Goal: Task Accomplishment & Management: Manage account settings

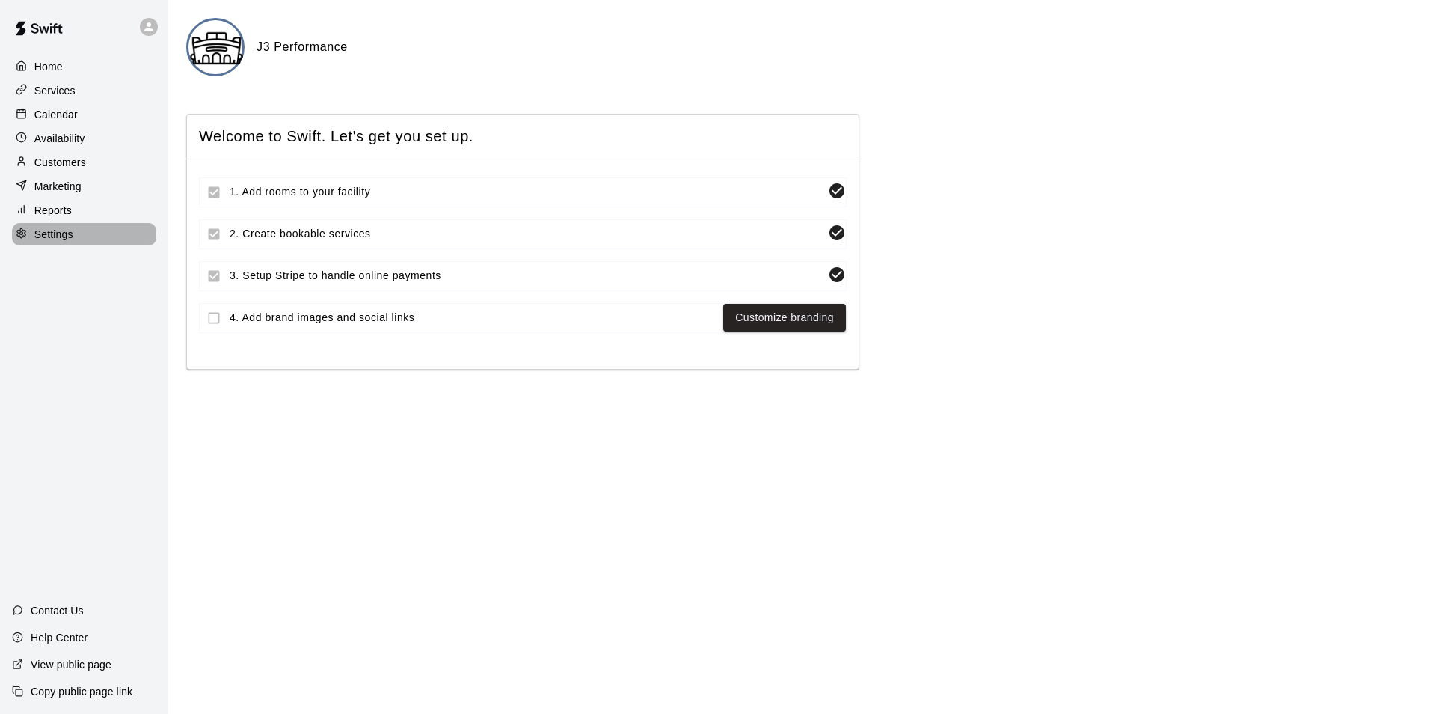
click at [34, 242] on p "Settings" at bounding box center [53, 234] width 39 height 15
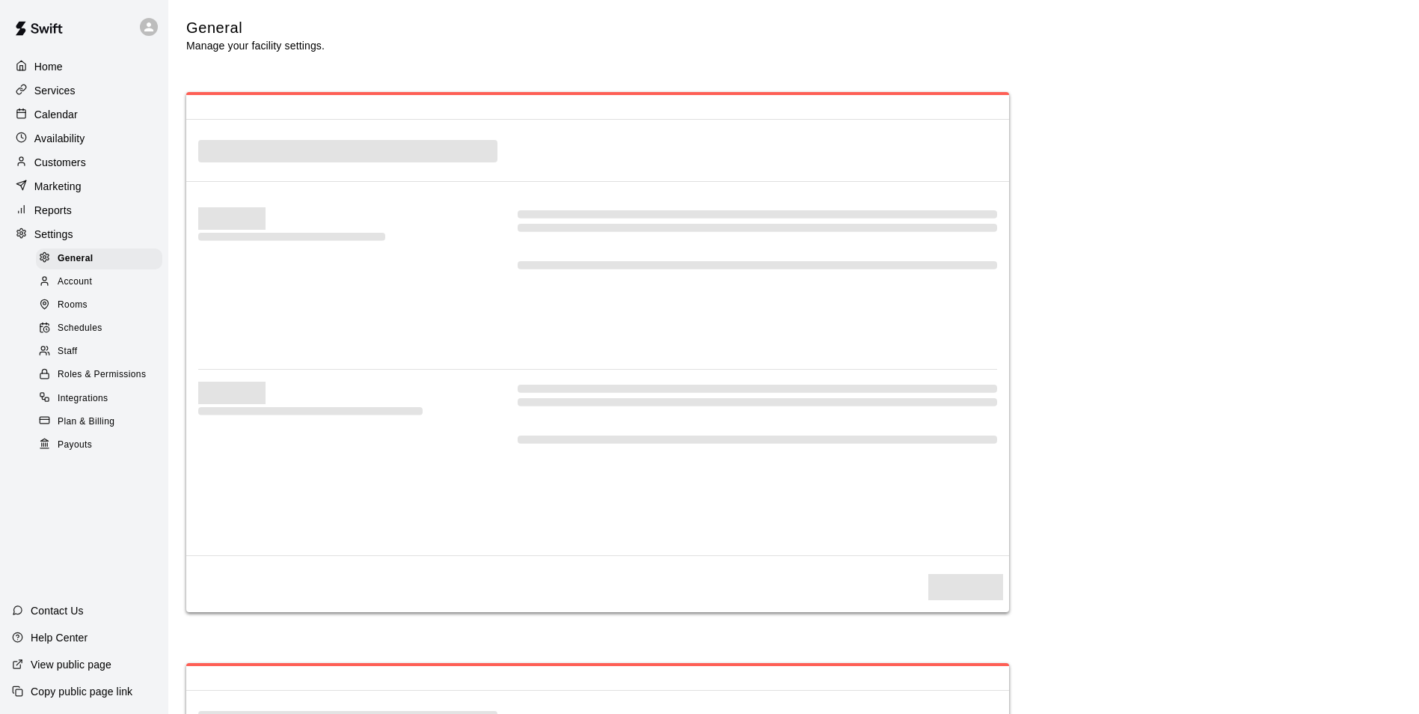
select select "**"
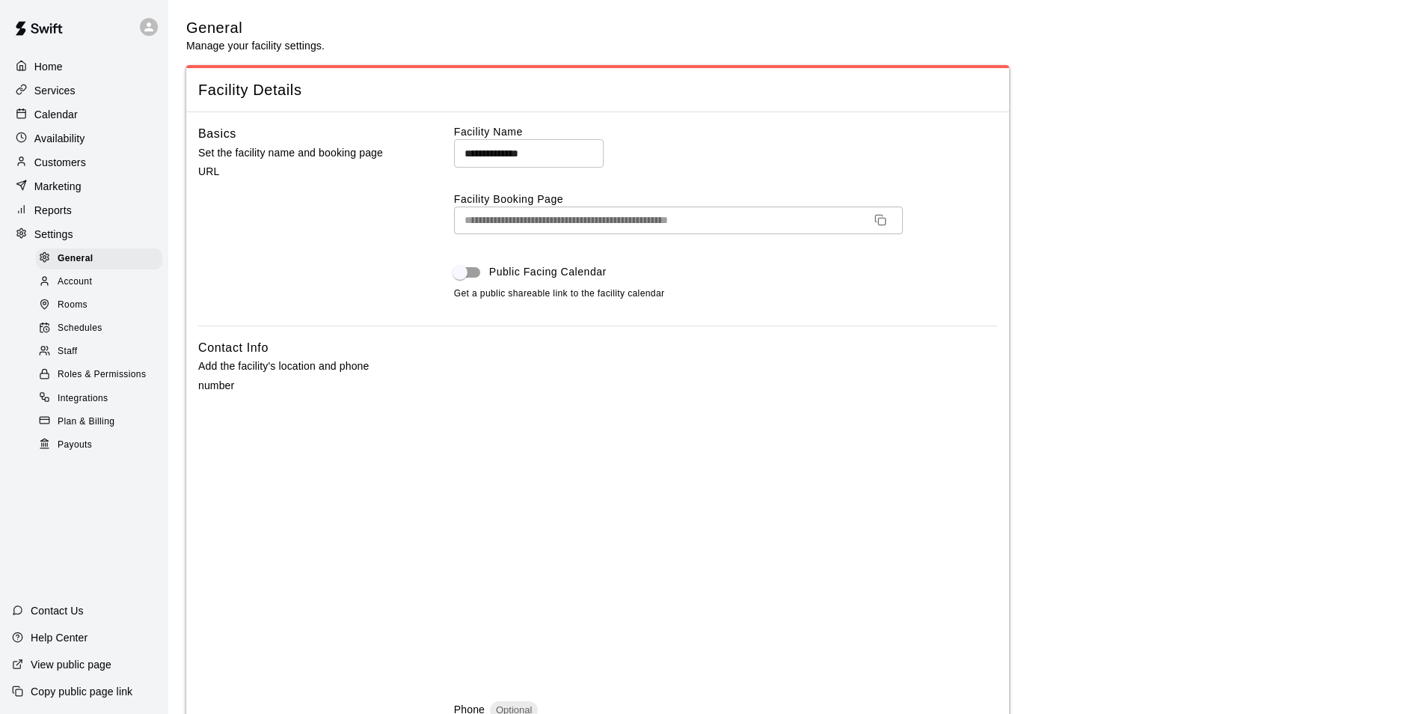
click at [60, 68] on p "Home" at bounding box center [48, 66] width 28 height 15
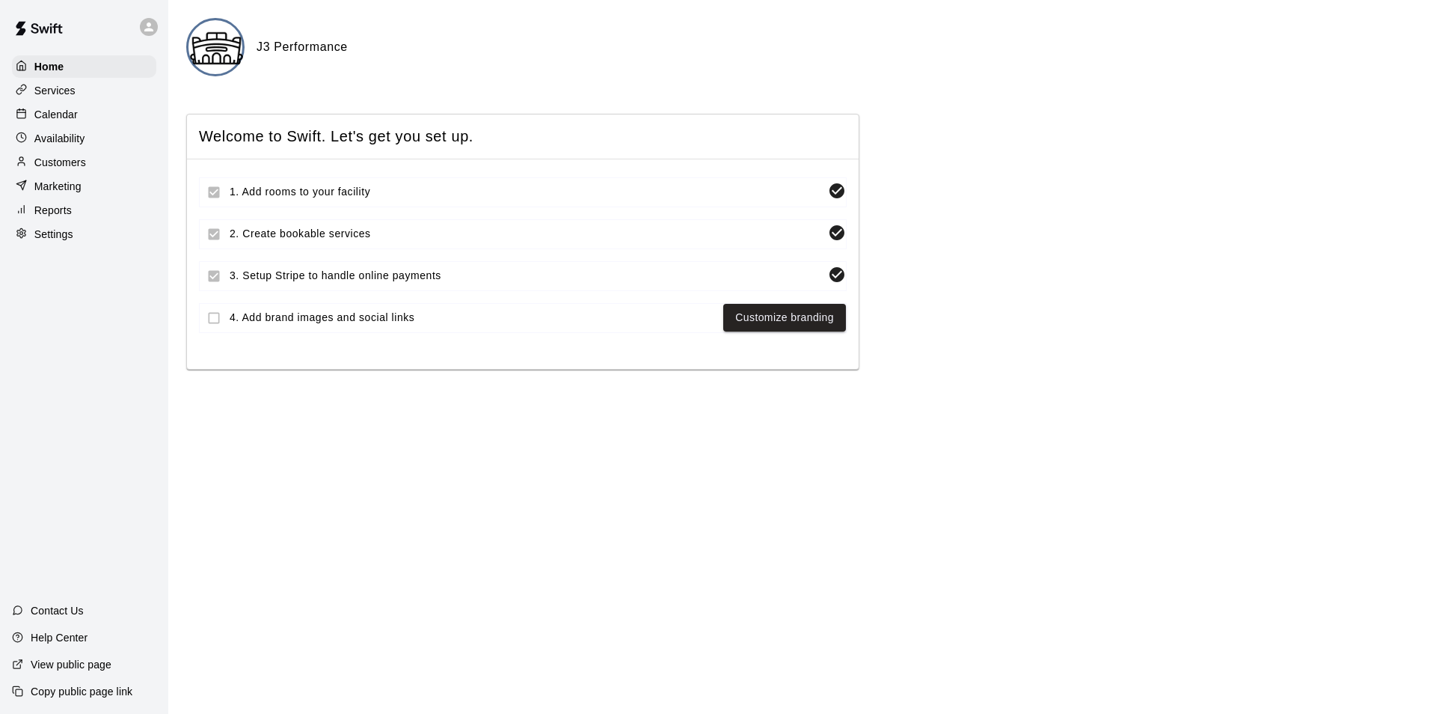
click at [307, 52] on h6 "J3 Performance" at bounding box center [302, 46] width 91 height 19
click at [162, 39] on div at bounding box center [152, 27] width 31 height 30
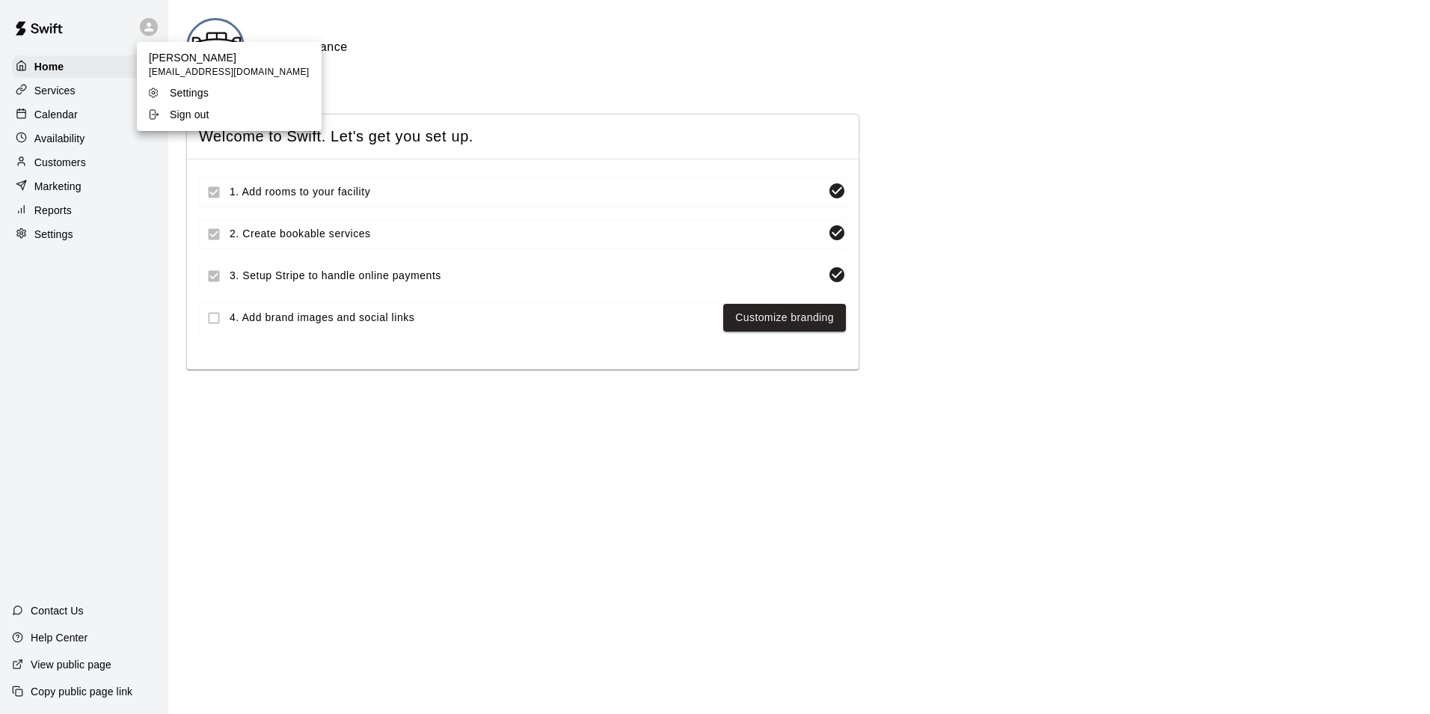
click at [352, 506] on div at bounding box center [715, 357] width 1430 height 714
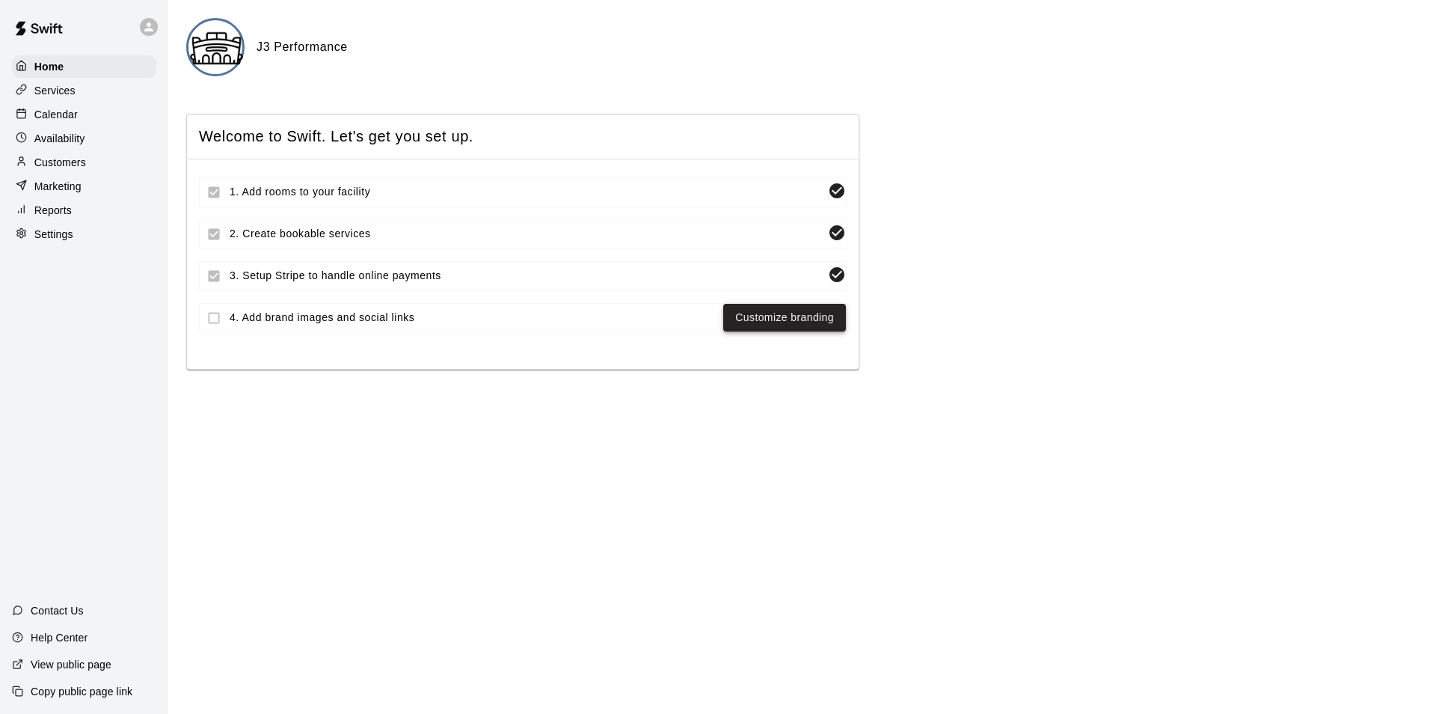
click at [808, 325] on link "Customize branding" at bounding box center [784, 317] width 99 height 19
select select "**"
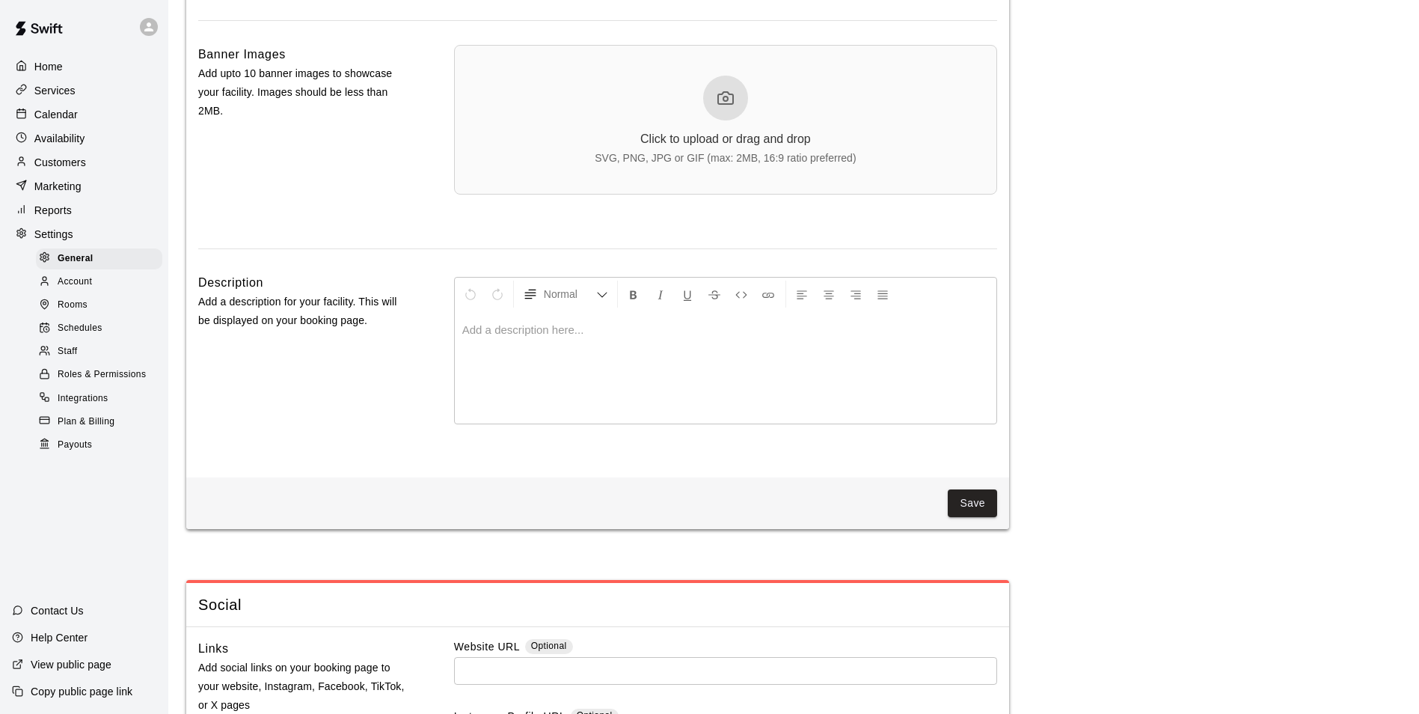
scroll to position [3271, 0]
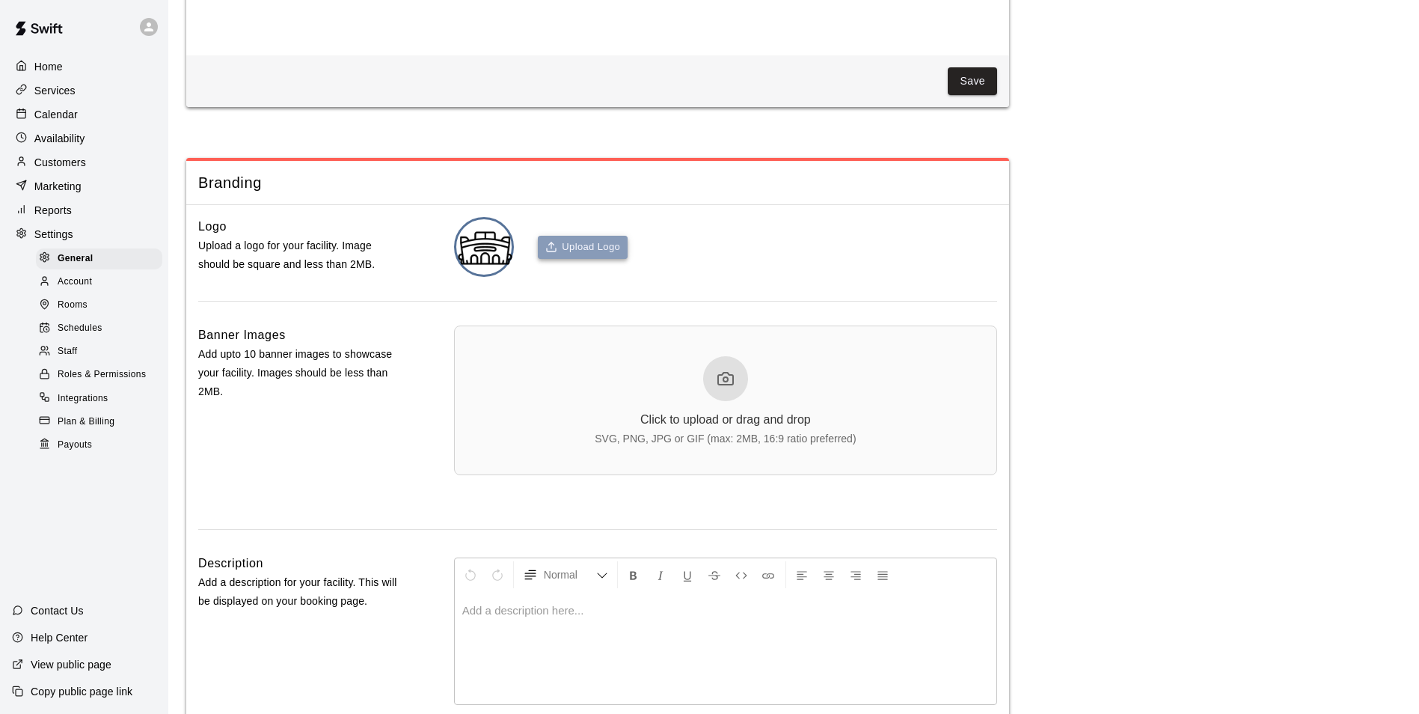
click at [607, 259] on button "Upload Logo" at bounding box center [583, 247] width 90 height 23
click at [584, 259] on button "Upload Logo" at bounding box center [583, 247] width 90 height 23
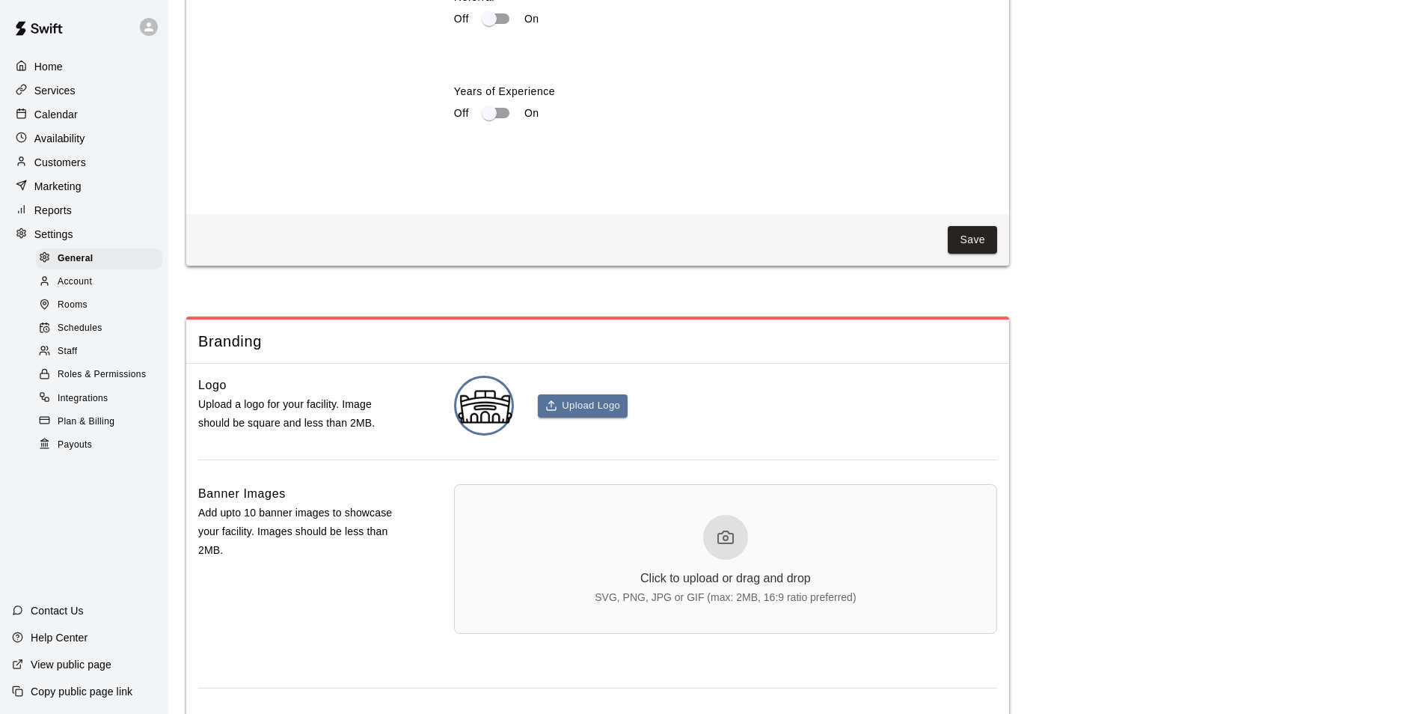
scroll to position [3196, 0]
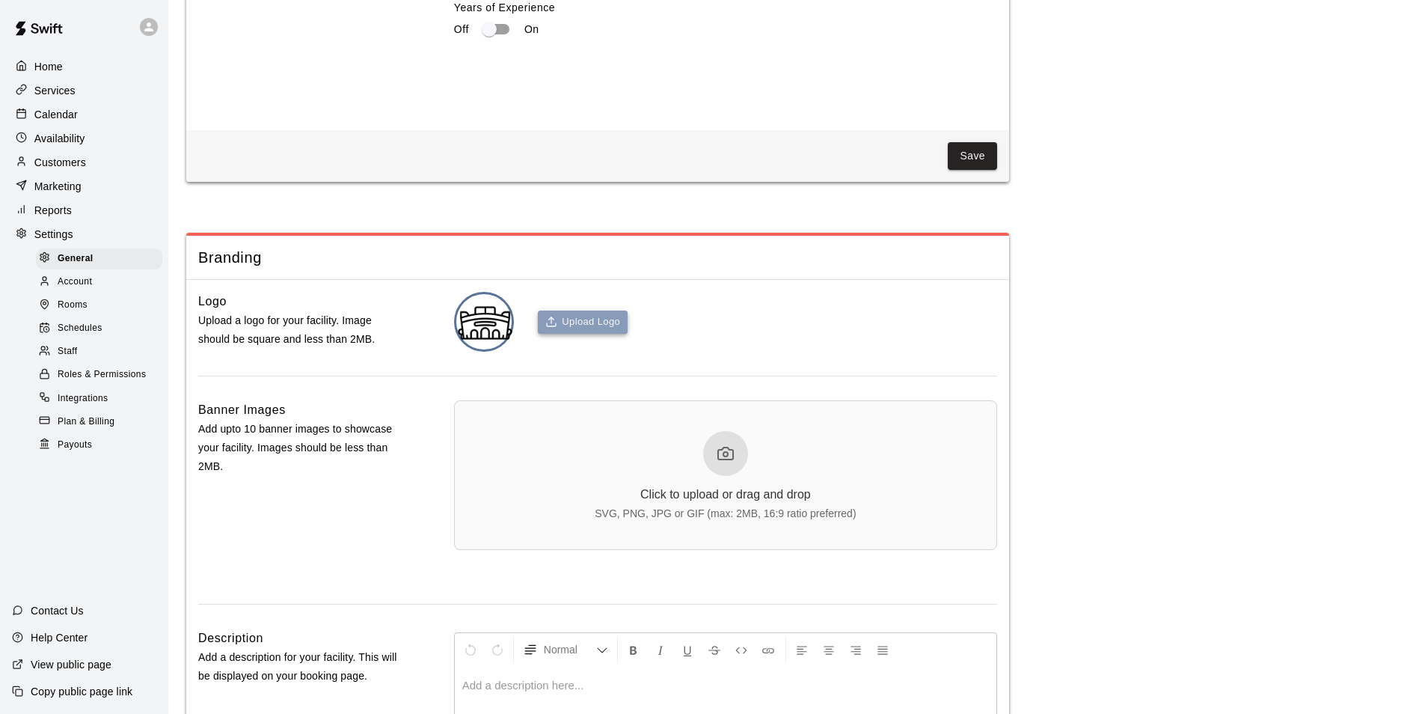
click at [602, 334] on button "Upload Logo" at bounding box center [583, 321] width 90 height 23
click at [478, 352] on img at bounding box center [485, 323] width 58 height 58
click at [505, 352] on img at bounding box center [485, 323] width 58 height 58
click at [568, 334] on button "Upload Logo" at bounding box center [583, 321] width 90 height 23
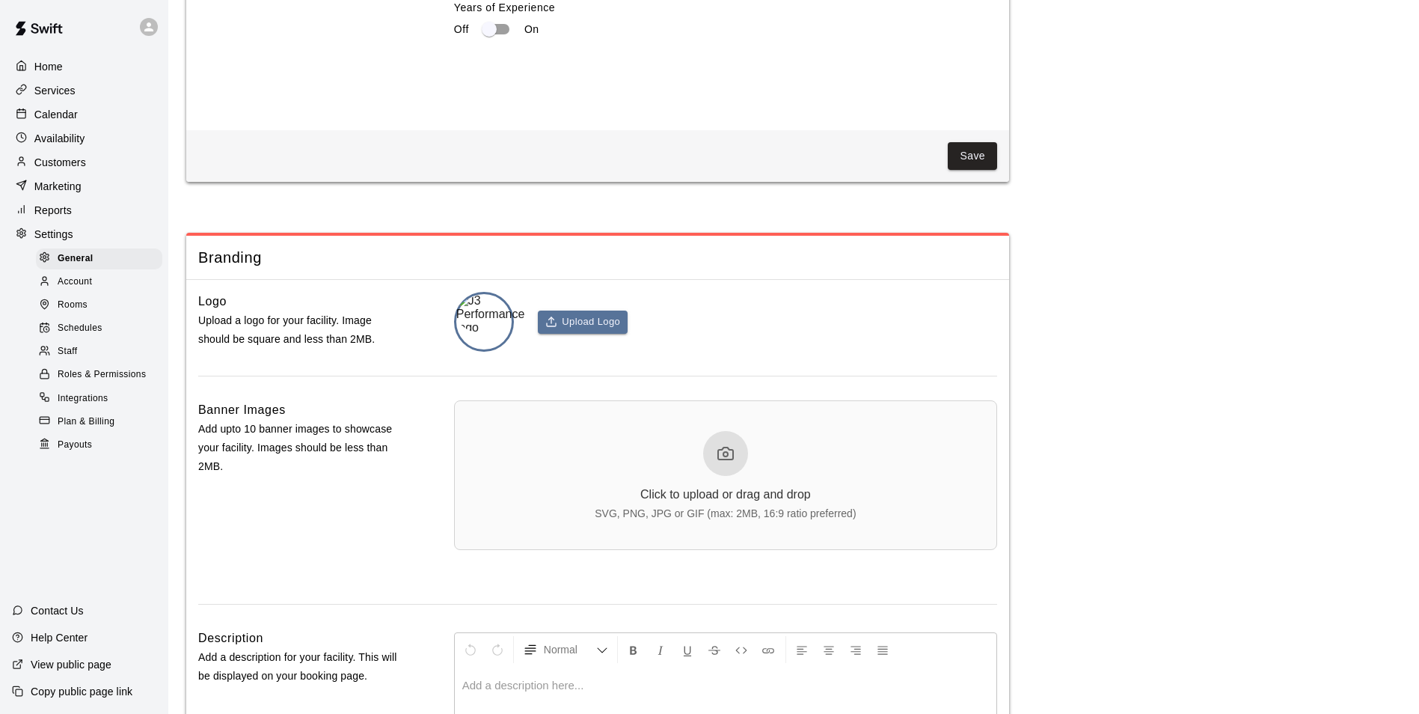
click at [501, 334] on img at bounding box center [490, 314] width 69 height 40
drag, startPoint x: 465, startPoint y: 361, endPoint x: 424, endPoint y: 376, distance: 43.1
click at [424, 352] on div "Logo Upload a logo for your facility. Image should be square and less than 2MB.…" at bounding box center [597, 322] width 799 height 60
click at [572, 334] on button "Upload Logo" at bounding box center [583, 321] width 90 height 23
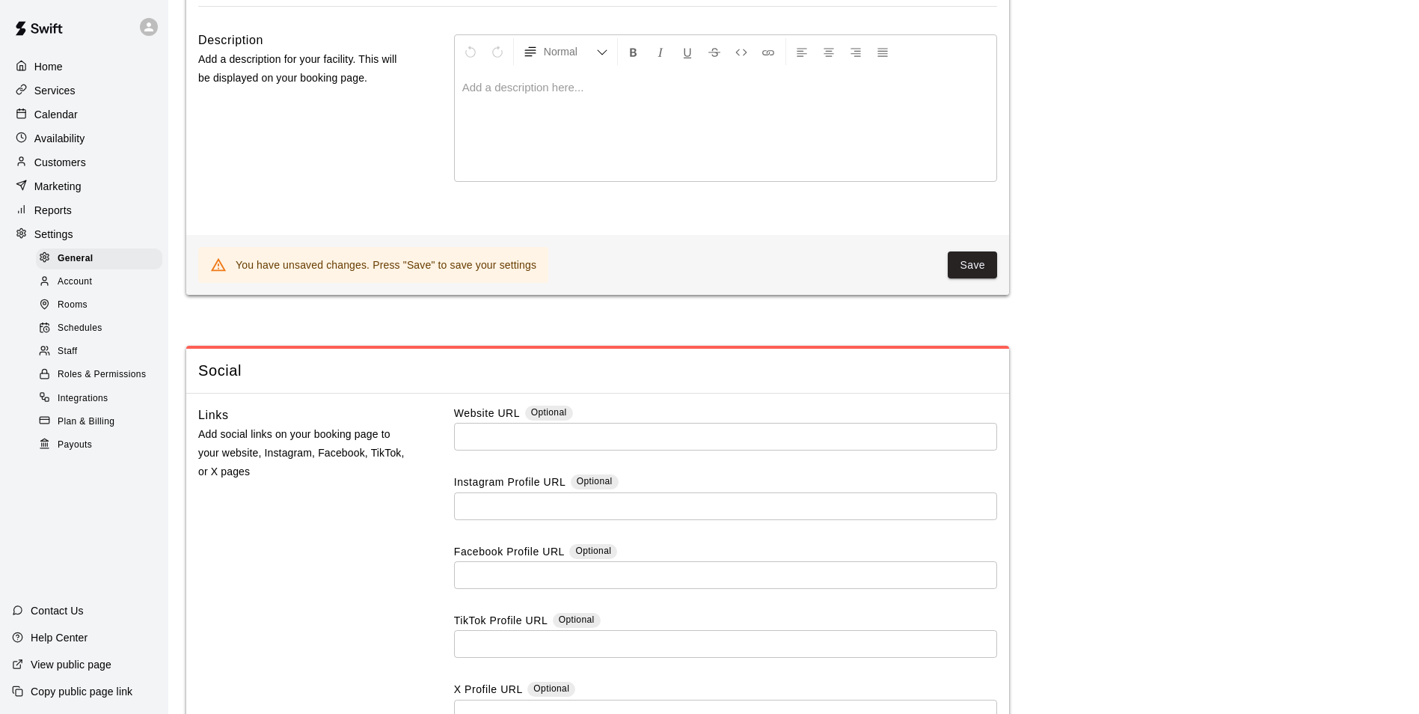
scroll to position [3795, 0]
click at [966, 278] on button "Save" at bounding box center [972, 265] width 49 height 28
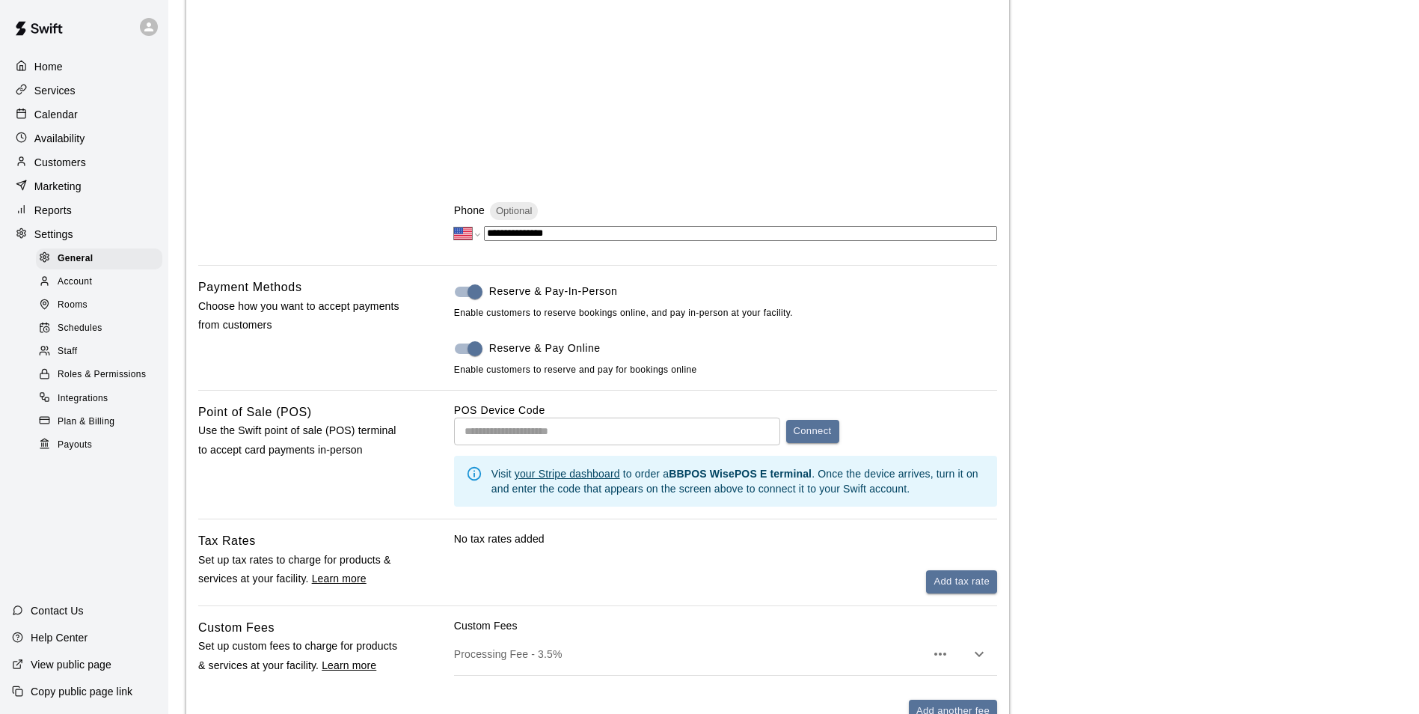
scroll to position [0, 0]
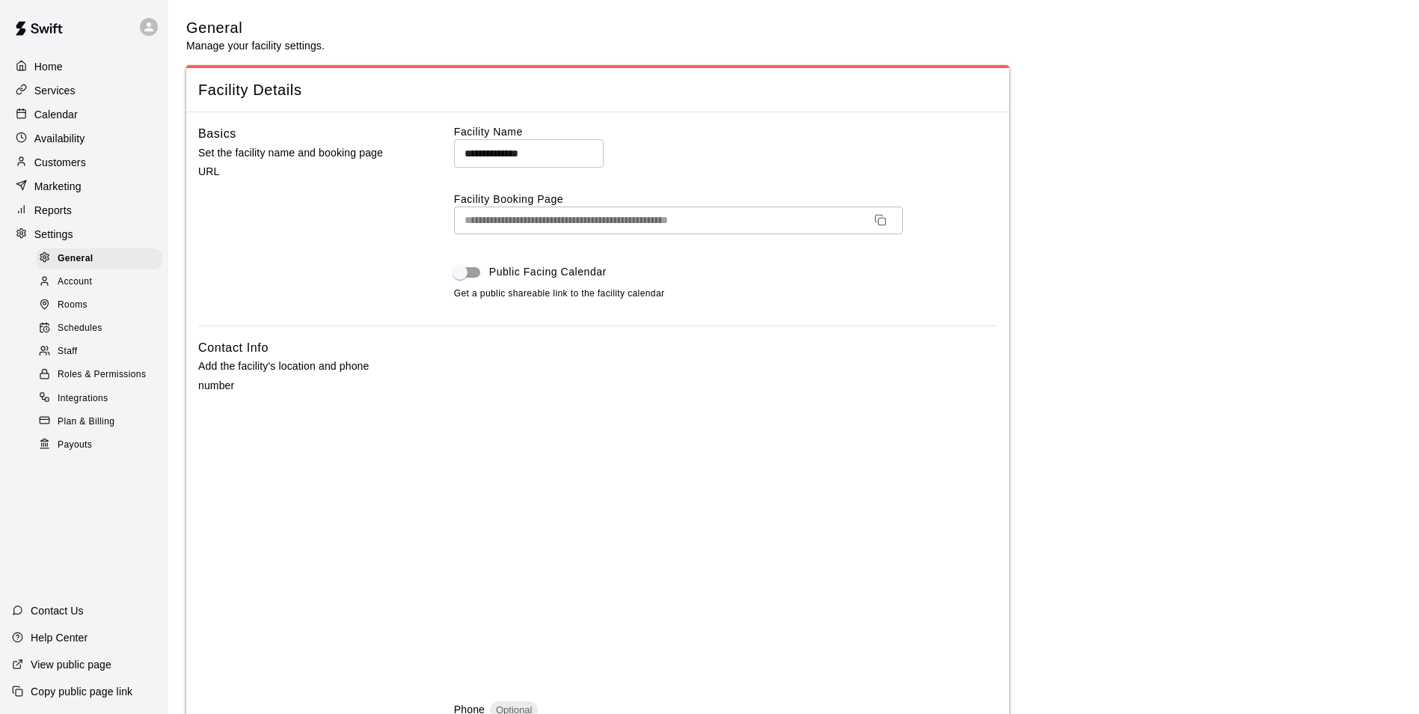
click at [34, 31] on img at bounding box center [39, 28] width 78 height 45
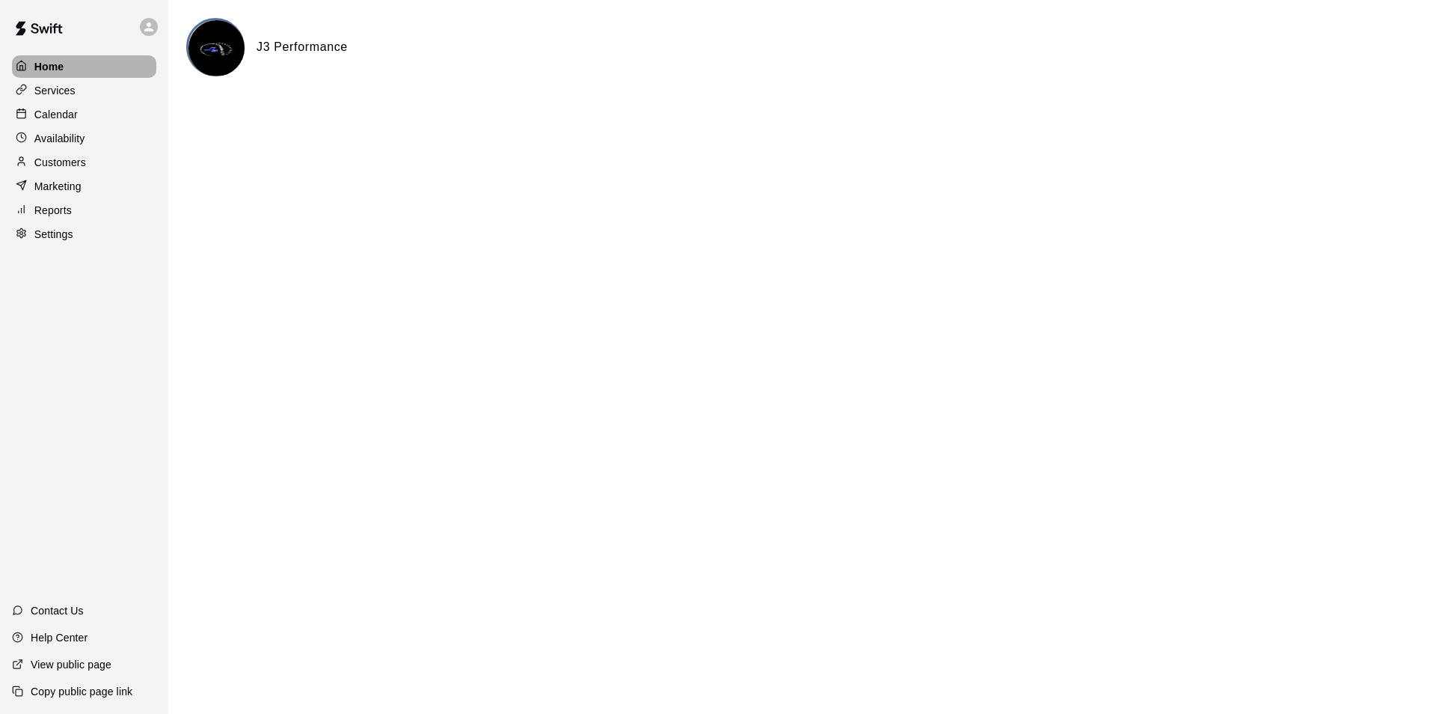
click at [37, 66] on p "Home" at bounding box center [49, 66] width 30 height 15
click at [61, 66] on p "Home" at bounding box center [49, 66] width 30 height 15
click at [83, 666] on p "View public page" at bounding box center [71, 664] width 81 height 15
click at [229, 49] on img at bounding box center [217, 48] width 56 height 56
click at [71, 240] on p "Settings" at bounding box center [53, 234] width 39 height 15
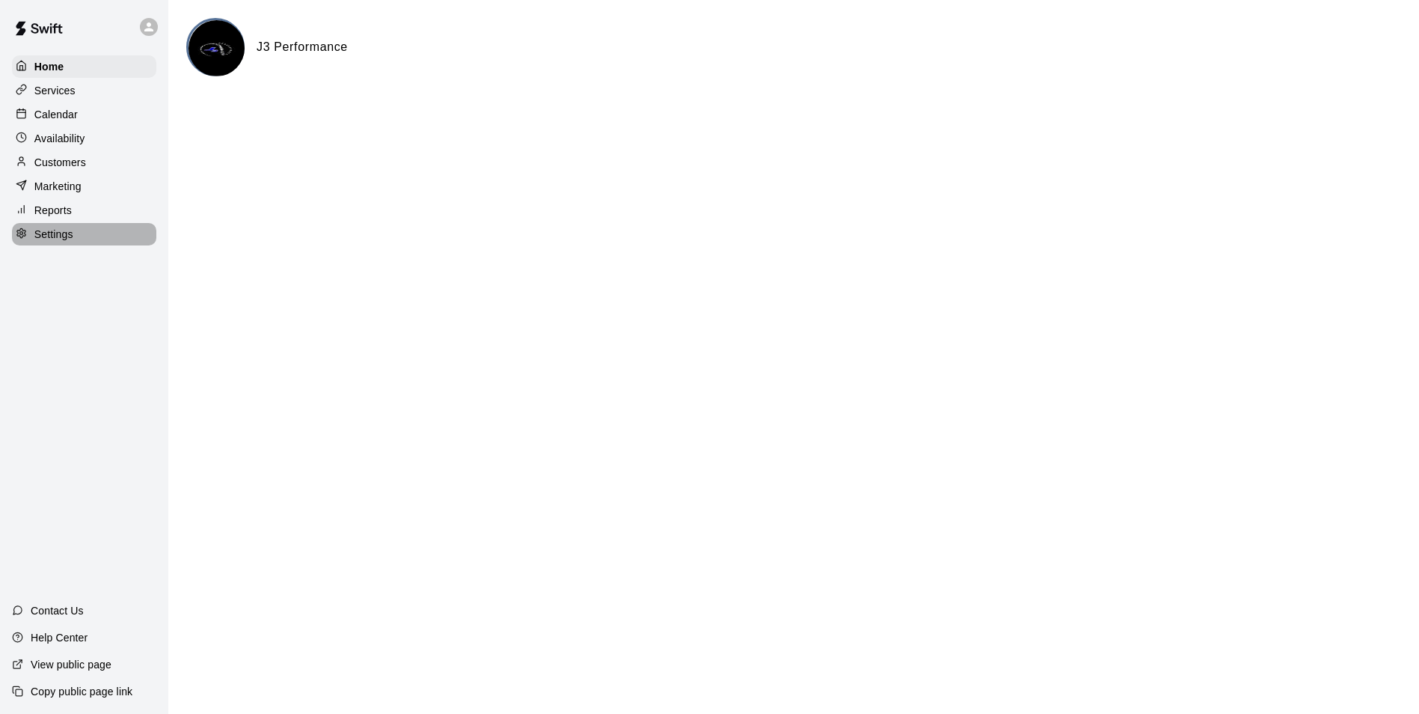
select select "**"
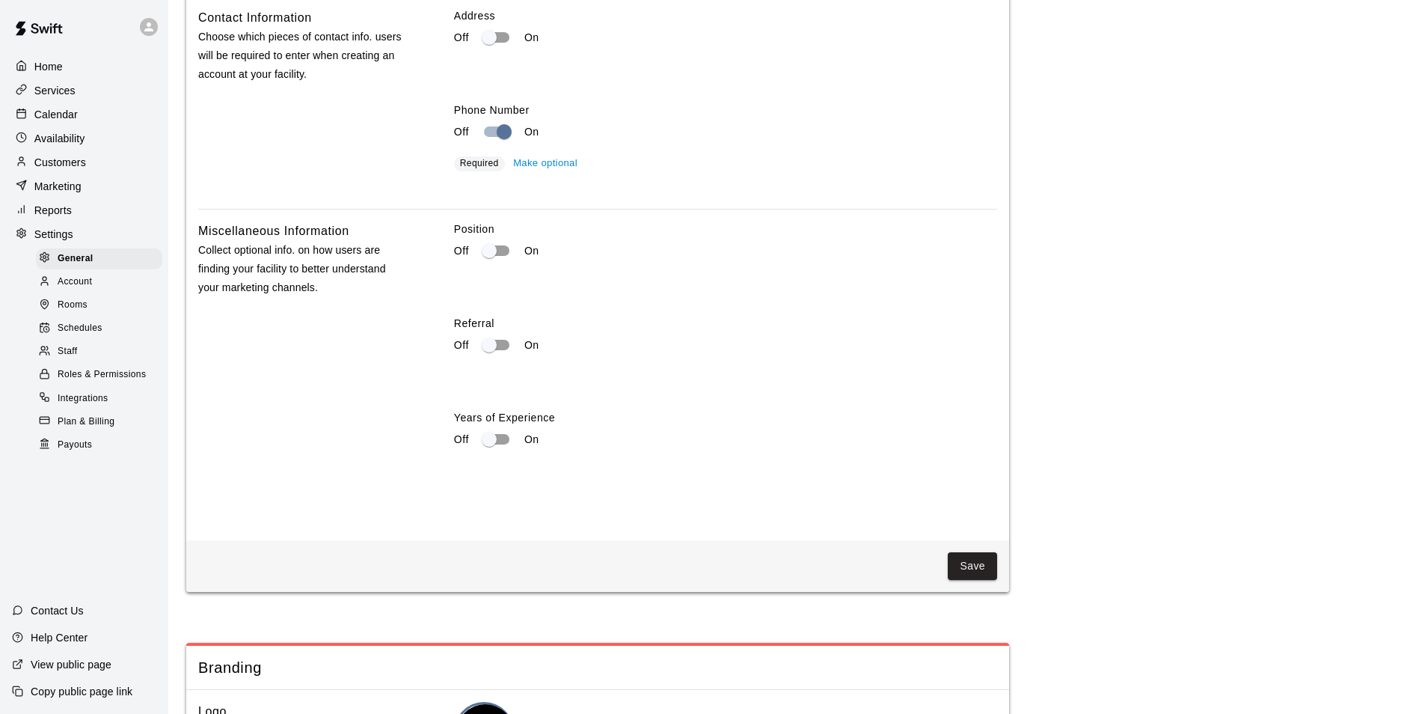
scroll to position [3067, 0]
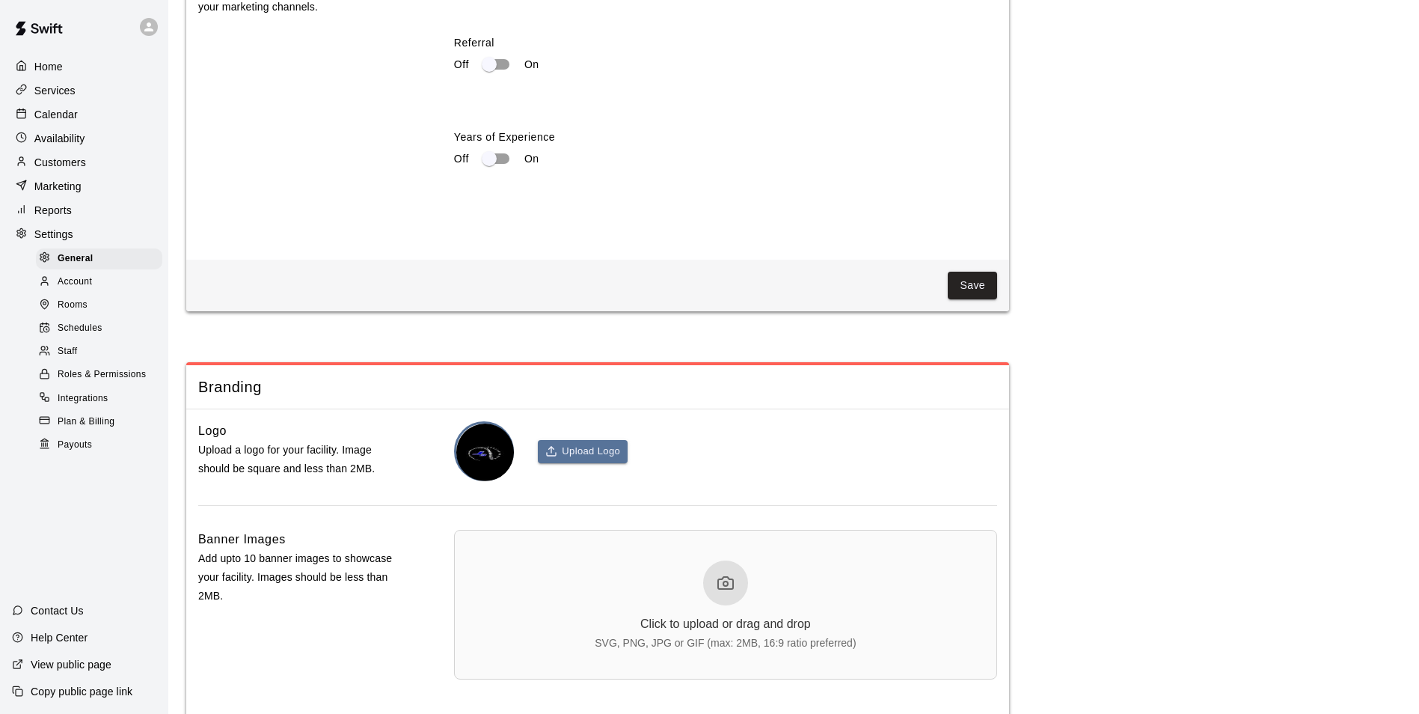
click at [533, 473] on div "Upload Logo" at bounding box center [725, 451] width 543 height 60
click at [557, 463] on button "Upload Logo" at bounding box center [583, 451] width 90 height 23
click at [491, 481] on img at bounding box center [485, 452] width 58 height 58
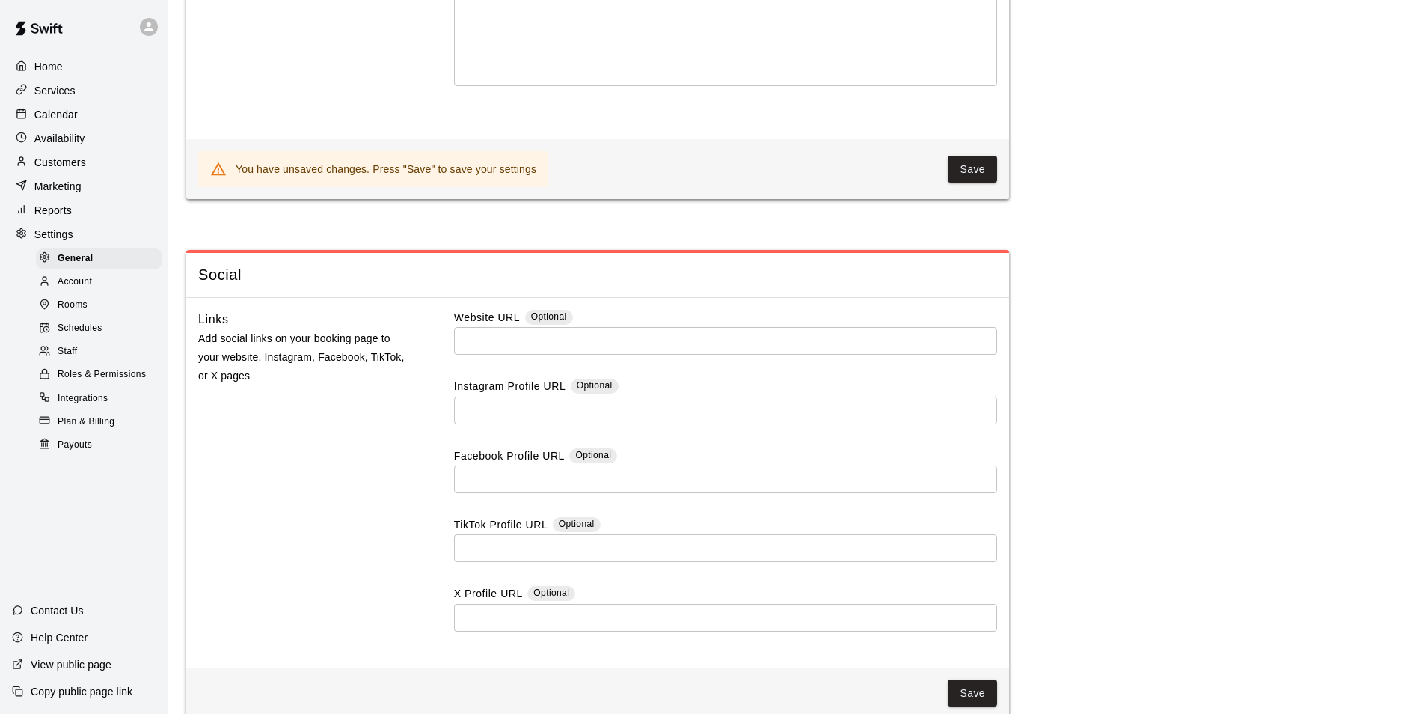
scroll to position [3591, 0]
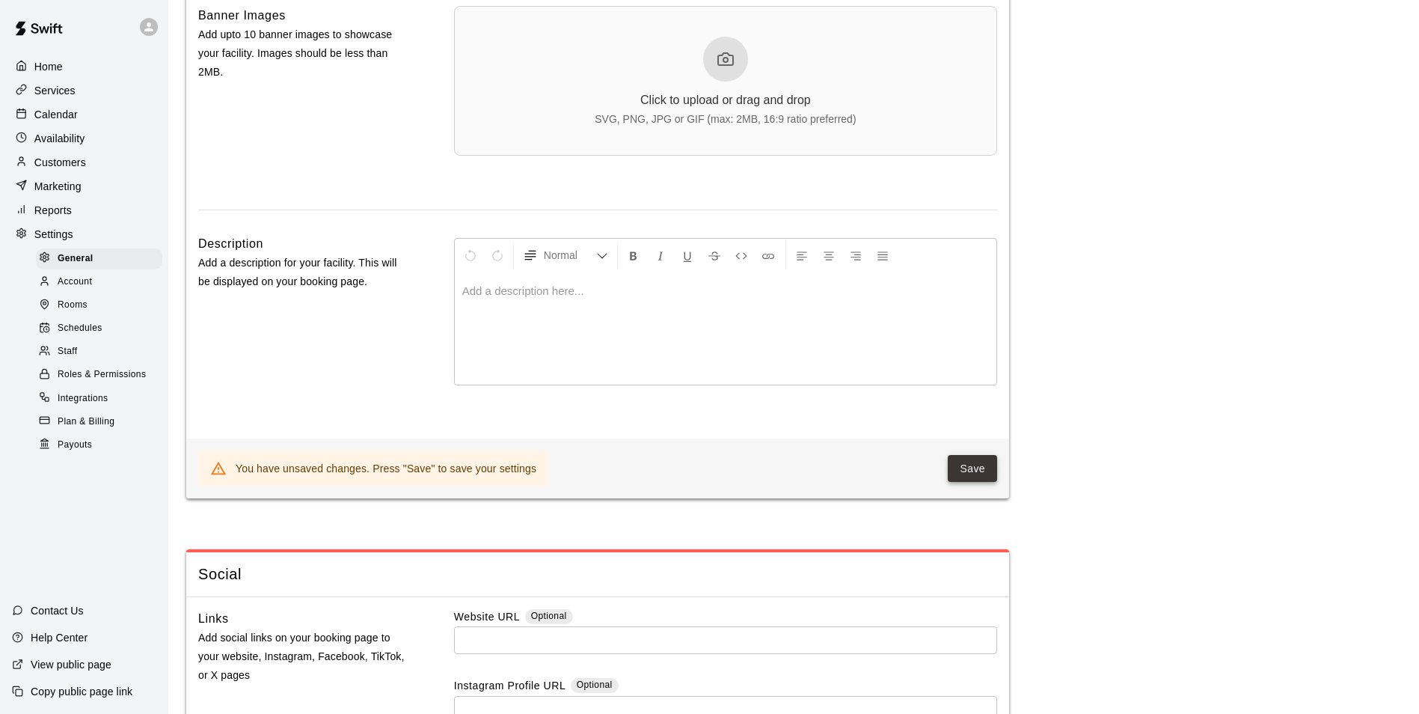
click at [981, 483] on button "Save" at bounding box center [972, 469] width 49 height 28
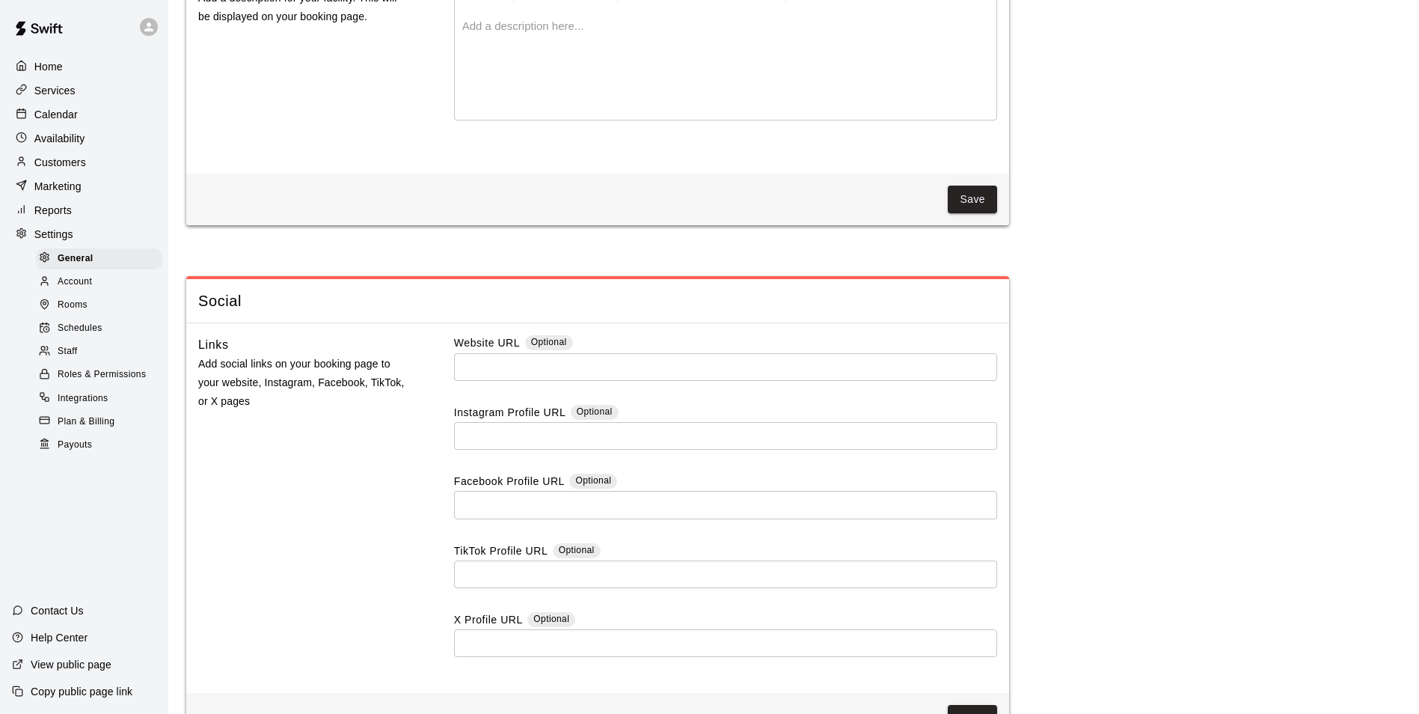
scroll to position [3945, 0]
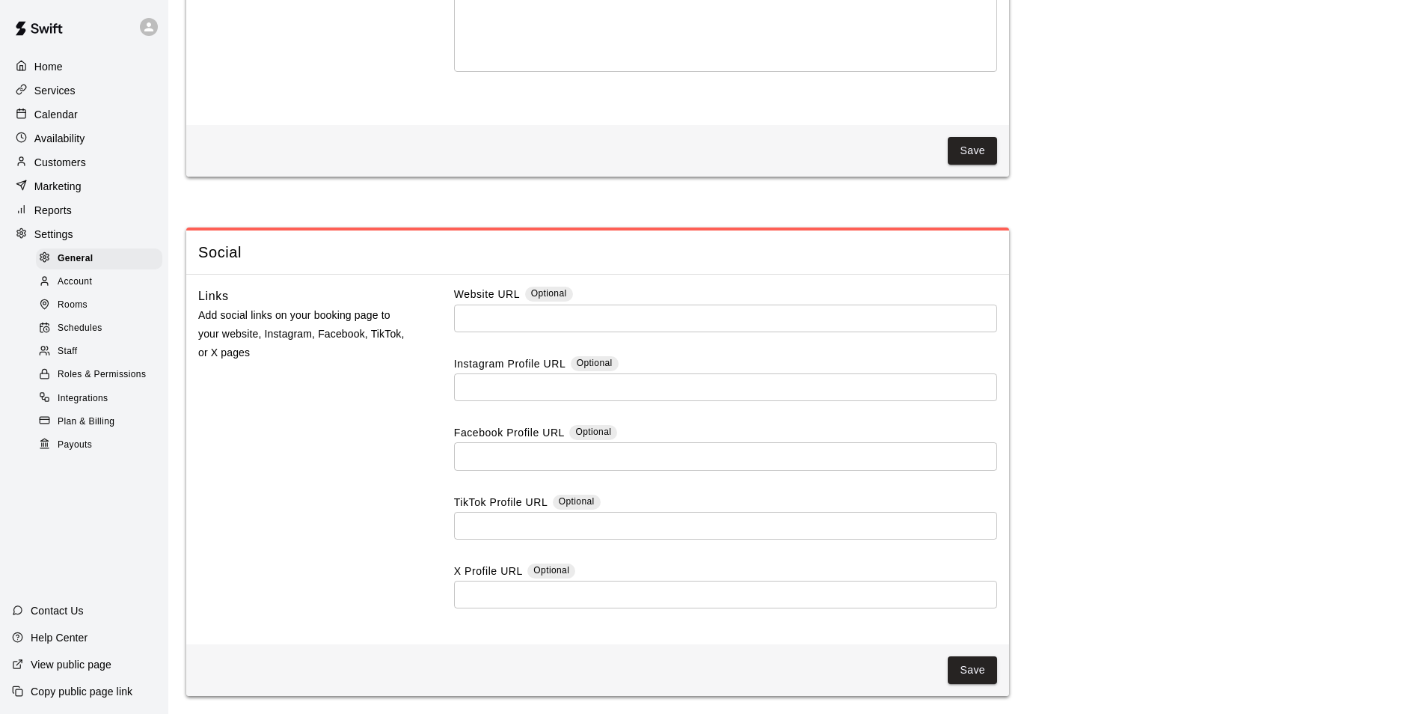
click at [62, 667] on p "View public page" at bounding box center [71, 664] width 81 height 15
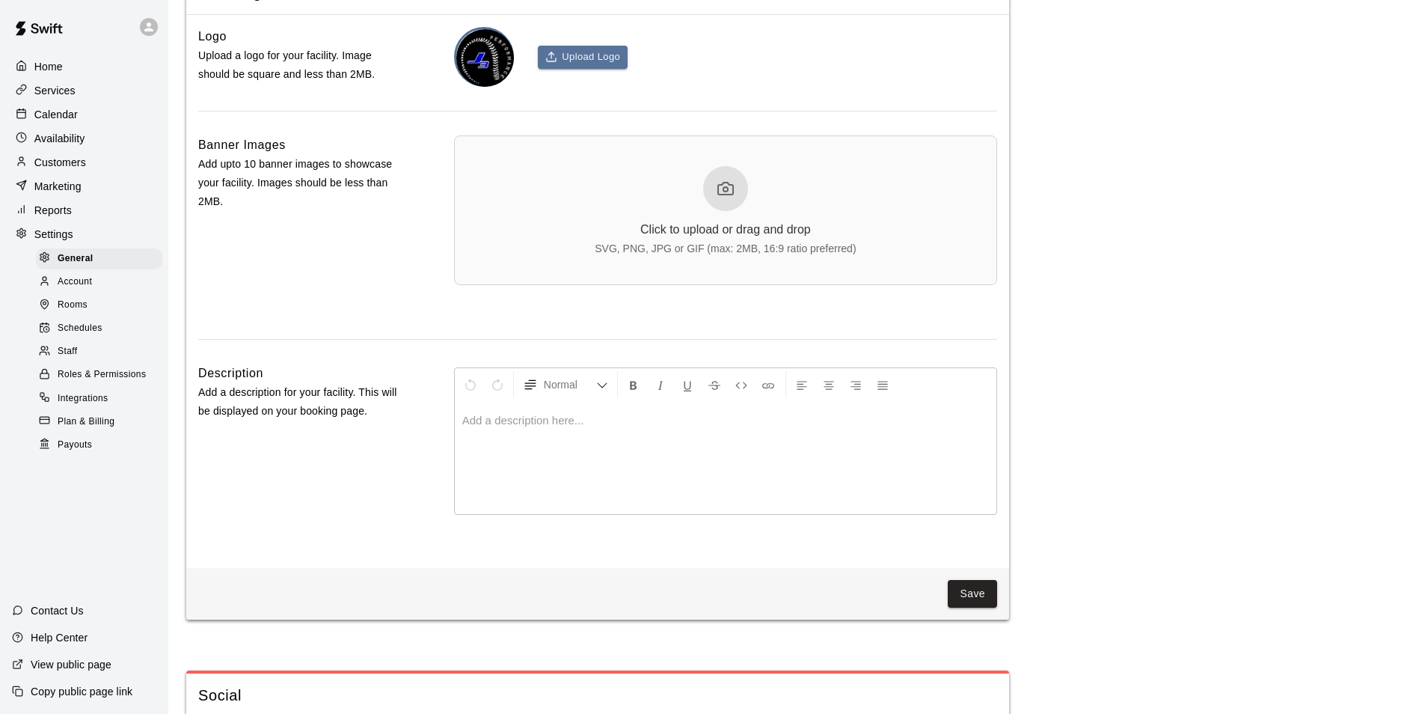
scroll to position [3421, 0]
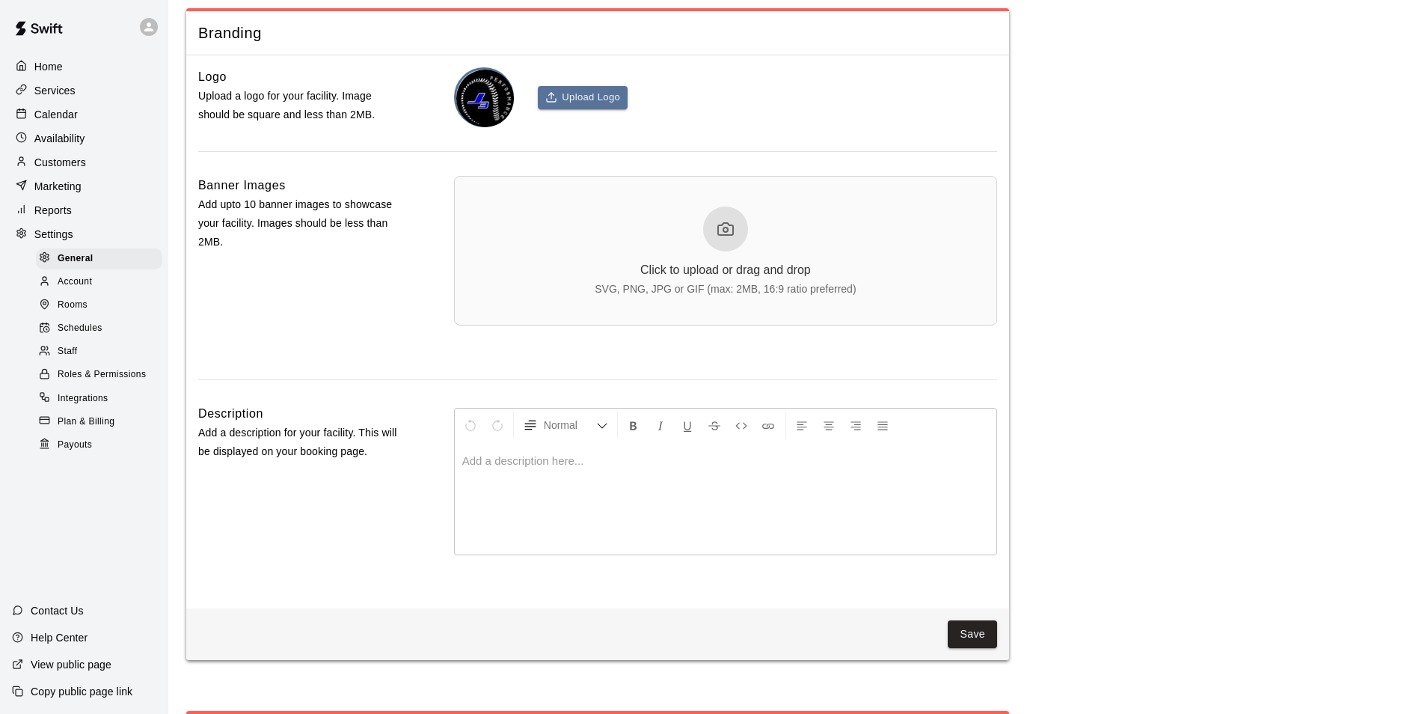
click at [702, 279] on div "Click to upload or drag and drop SVG, PNG, JPG or GIF (max: 2MB, 16:9 ratio pre…" at bounding box center [725, 250] width 261 height 88
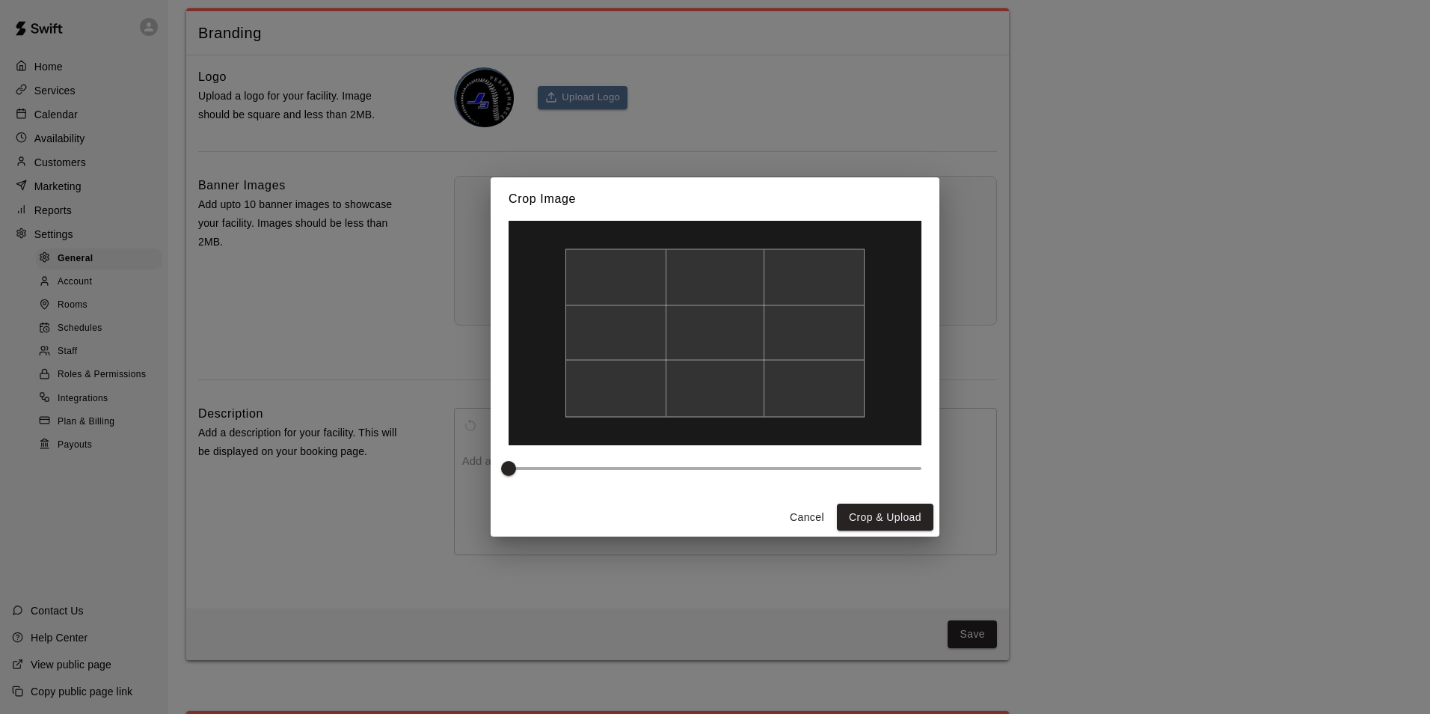
drag, startPoint x: 704, startPoint y: 354, endPoint x: 654, endPoint y: 319, distance: 61.2
click at [654, 319] on div at bounding box center [715, 332] width 299 height 168
type input "*"
drag, startPoint x: 516, startPoint y: 471, endPoint x: 436, endPoint y: 479, distance: 80.4
click at [436, 479] on div "Crop Image Cancel Crop & Upload" at bounding box center [715, 357] width 1430 height 714
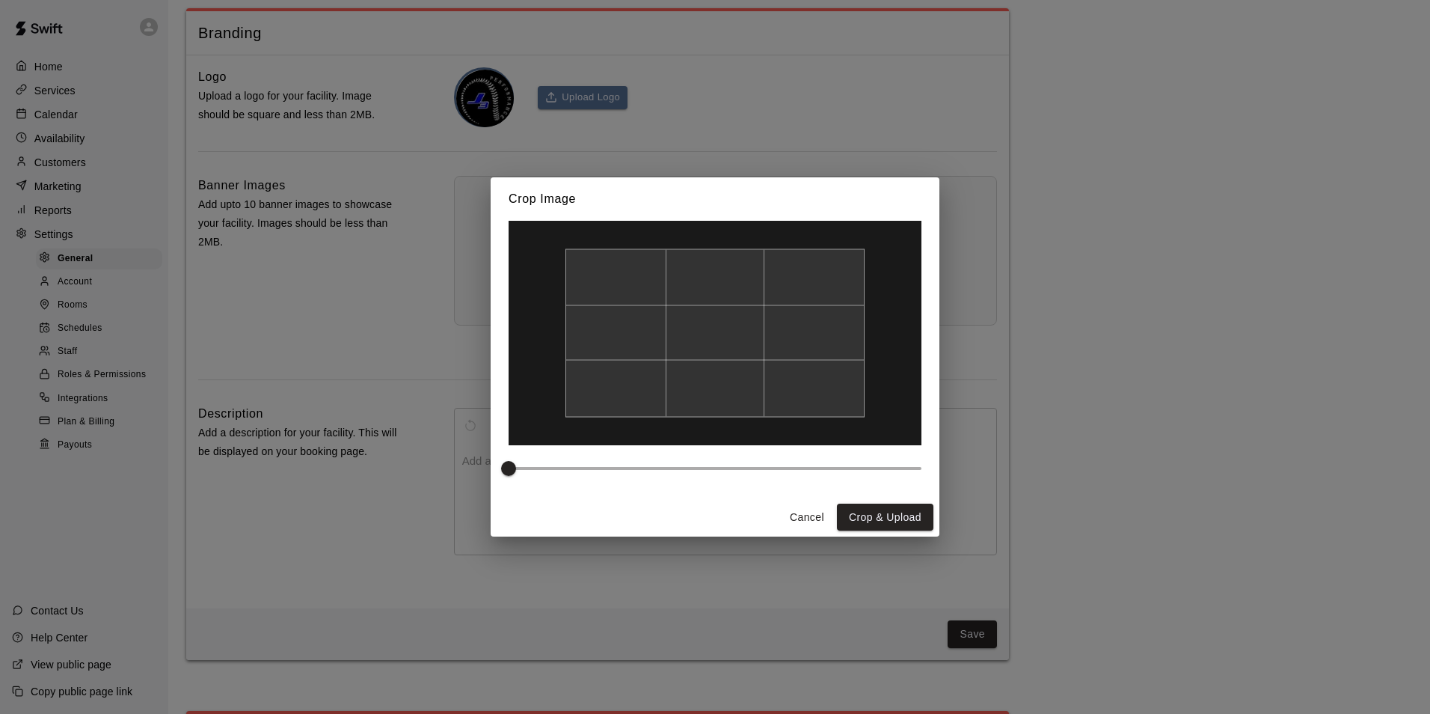
drag, startPoint x: 818, startPoint y: 308, endPoint x: 837, endPoint y: 304, distance: 20.0
click at [837, 303] on div at bounding box center [715, 332] width 299 height 168
drag, startPoint x: 809, startPoint y: 334, endPoint x: 820, endPoint y: 343, distance: 14.4
click at [820, 343] on div at bounding box center [715, 332] width 299 height 168
click at [895, 518] on button "Crop & Upload" at bounding box center [885, 517] width 97 height 28
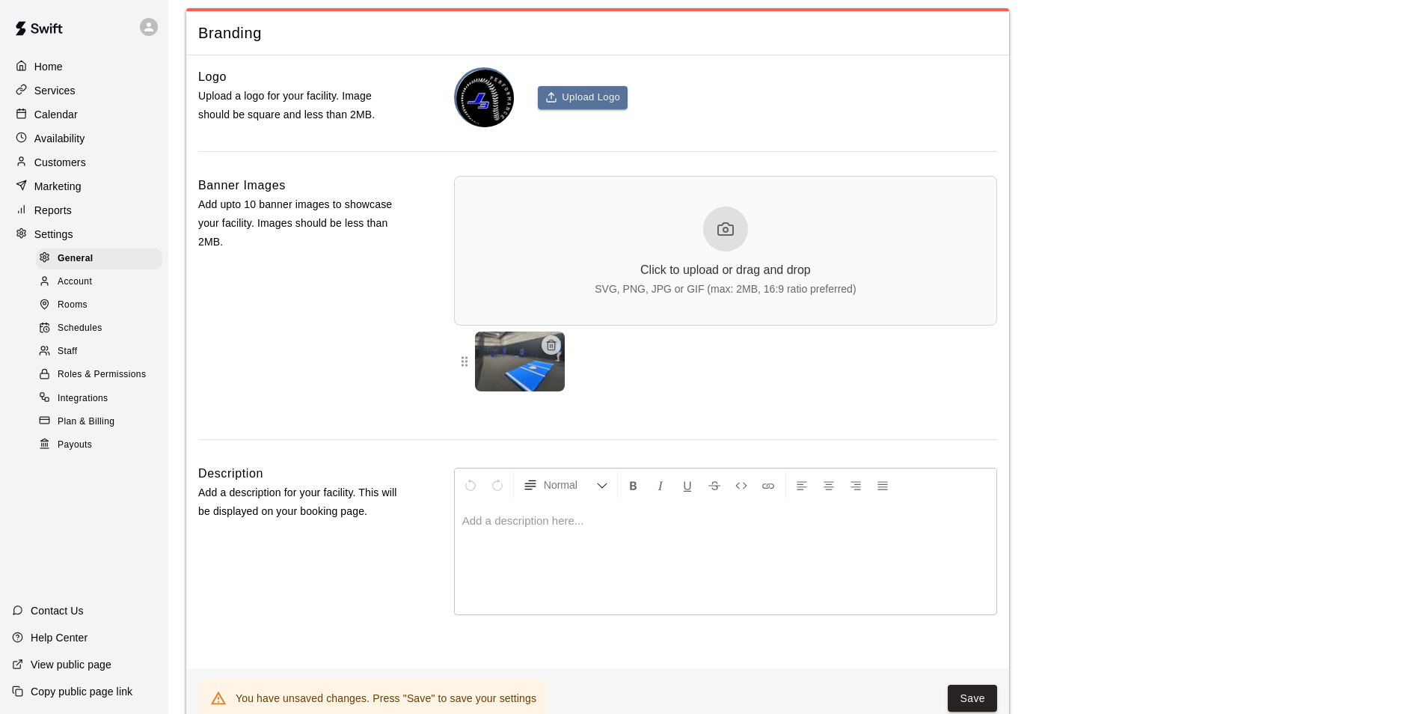
click at [733, 251] on div at bounding box center [725, 228] width 45 height 45
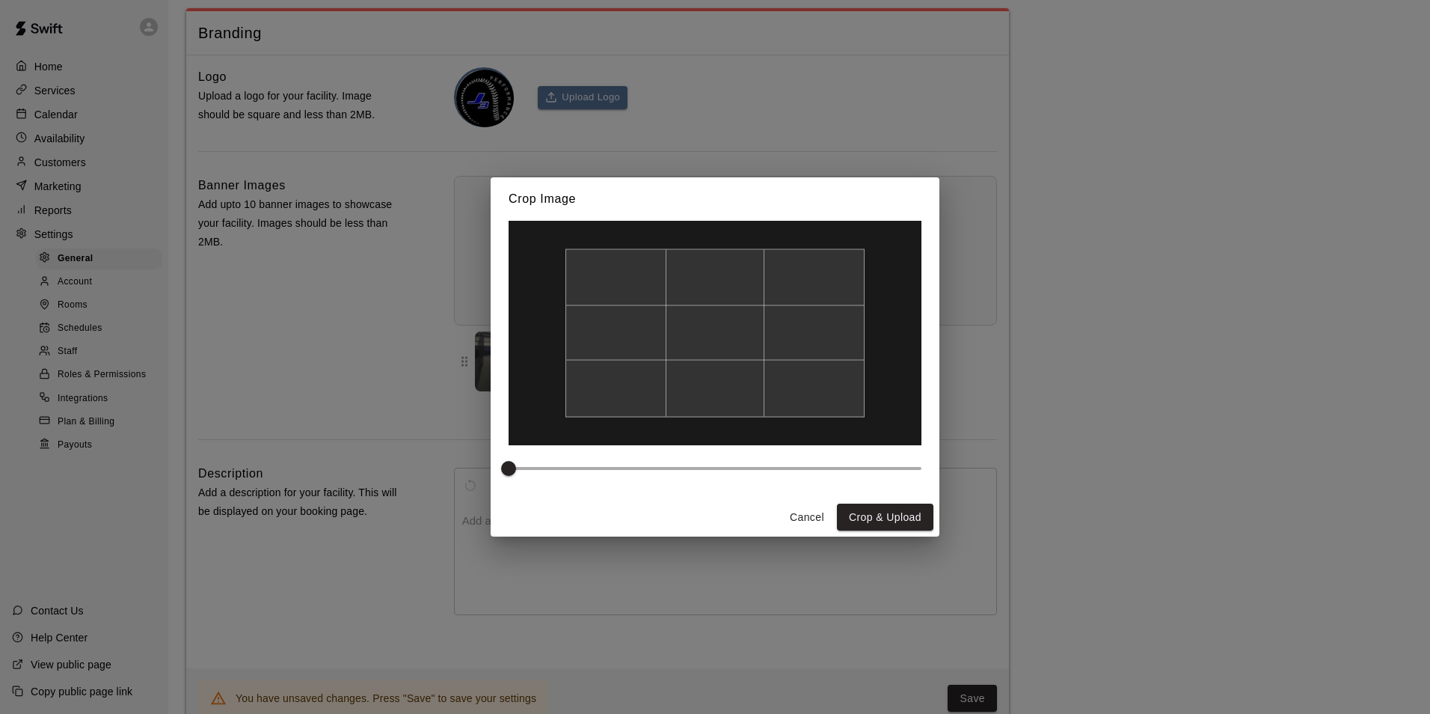
drag, startPoint x: 789, startPoint y: 390, endPoint x: 797, endPoint y: 352, distance: 39.0
click at [797, 352] on div at bounding box center [715, 332] width 299 height 168
drag, startPoint x: 788, startPoint y: 360, endPoint x: 710, endPoint y: 352, distance: 78.2
click at [710, 352] on div at bounding box center [715, 332] width 299 height 168
type input "*"
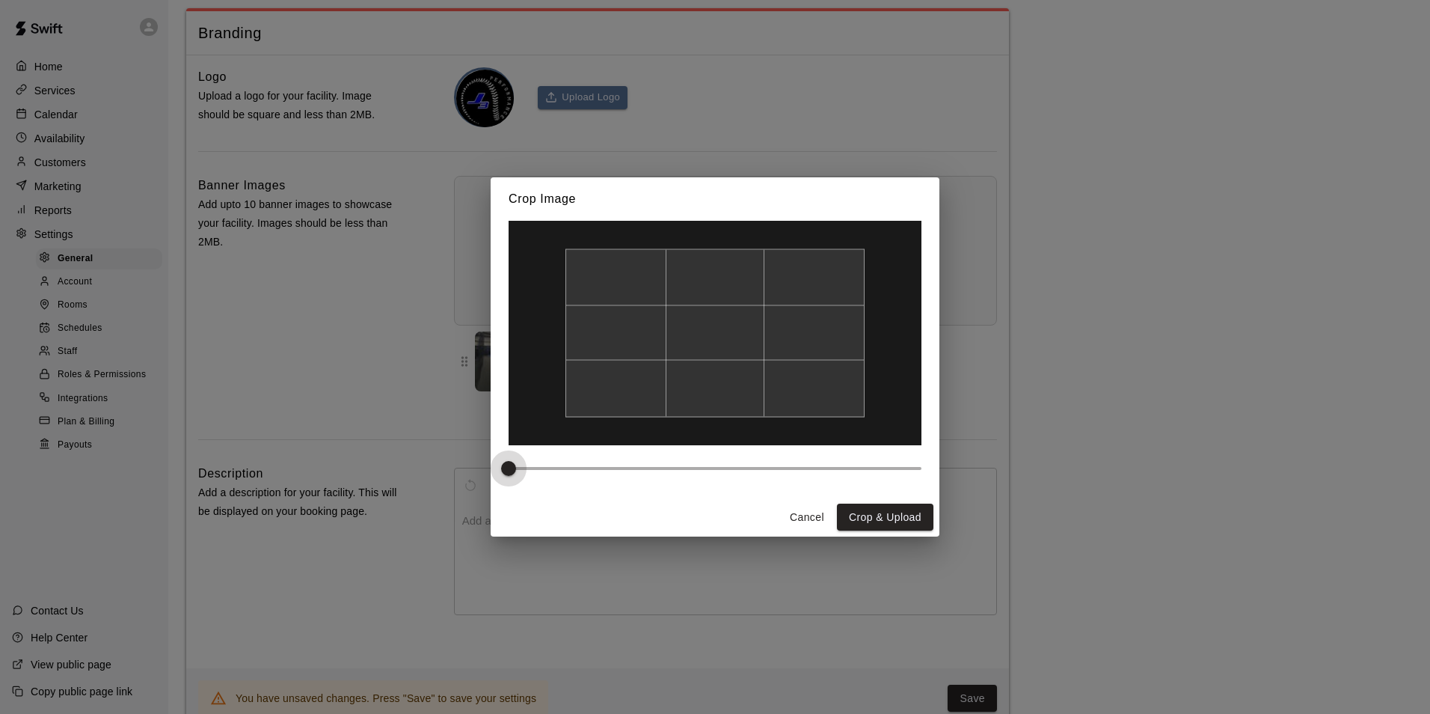
drag, startPoint x: 509, startPoint y: 467, endPoint x: 462, endPoint y: 456, distance: 47.7
click at [462, 456] on div "Crop Image Cancel Crop & Upload" at bounding box center [715, 357] width 1430 height 714
click at [878, 513] on button "Crop & Upload" at bounding box center [885, 517] width 97 height 28
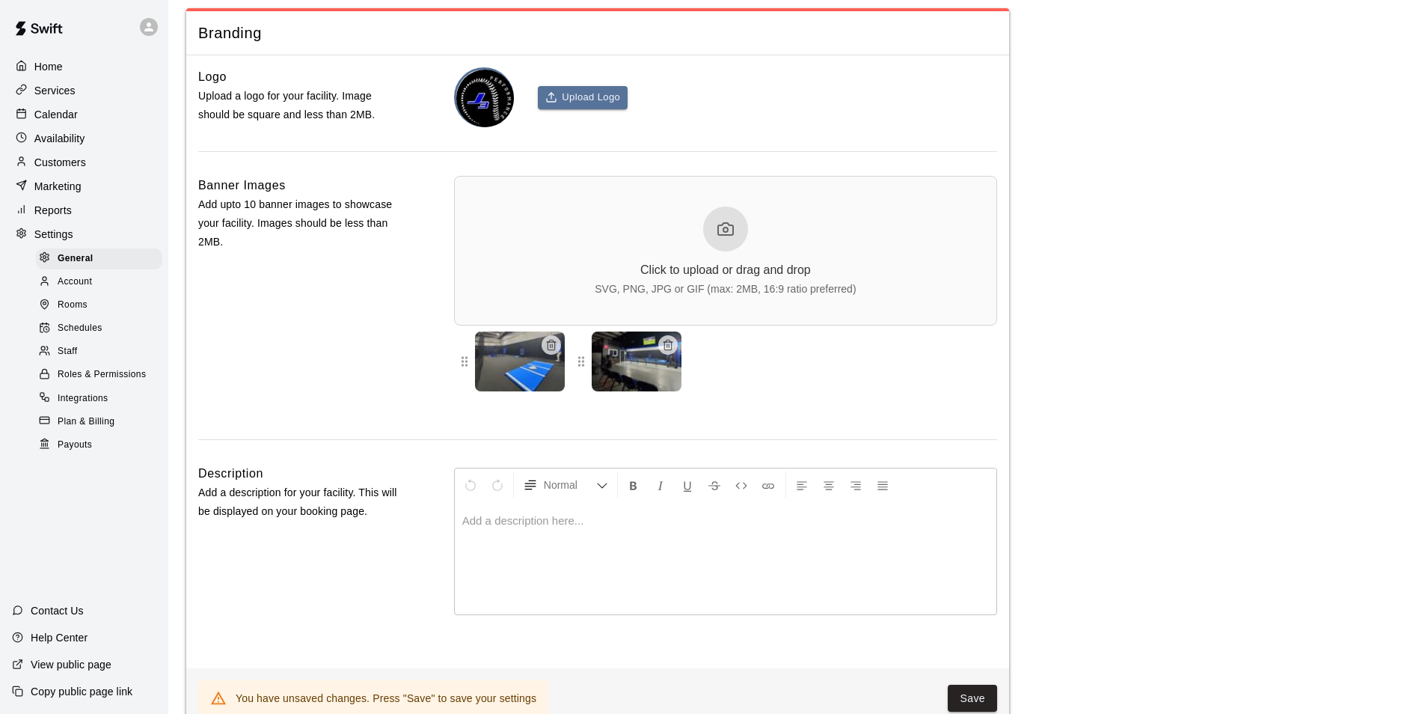
click at [750, 249] on div "Click to upload or drag and drop SVG, PNG, JPG or GIF (max: 2MB, 16:9 ratio pre…" at bounding box center [725, 250] width 261 height 88
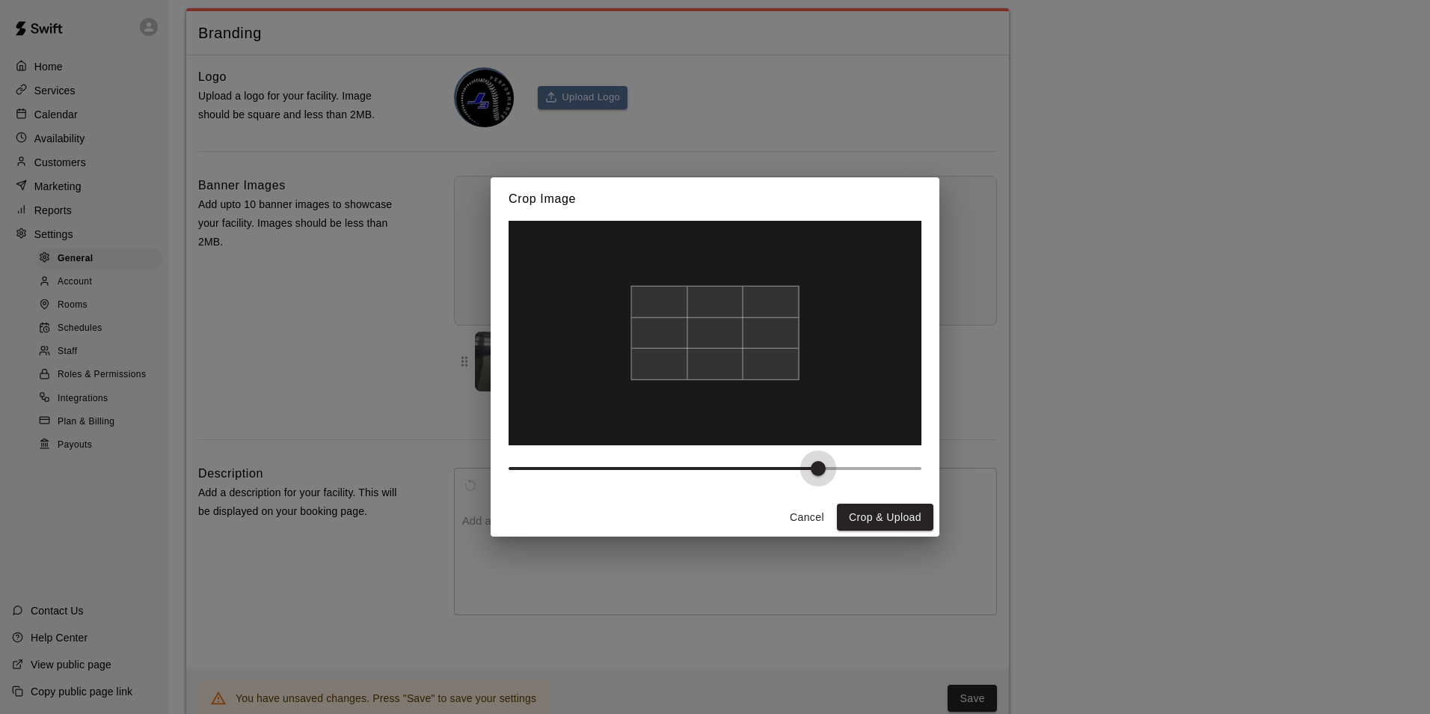
type input "*"
drag, startPoint x: 504, startPoint y: 470, endPoint x: 254, endPoint y: 439, distance: 252.5
click at [254, 439] on div "Crop Image Cancel Crop & Upload" at bounding box center [715, 357] width 1430 height 714
click at [859, 509] on button "Crop & Upload" at bounding box center [885, 517] width 97 height 28
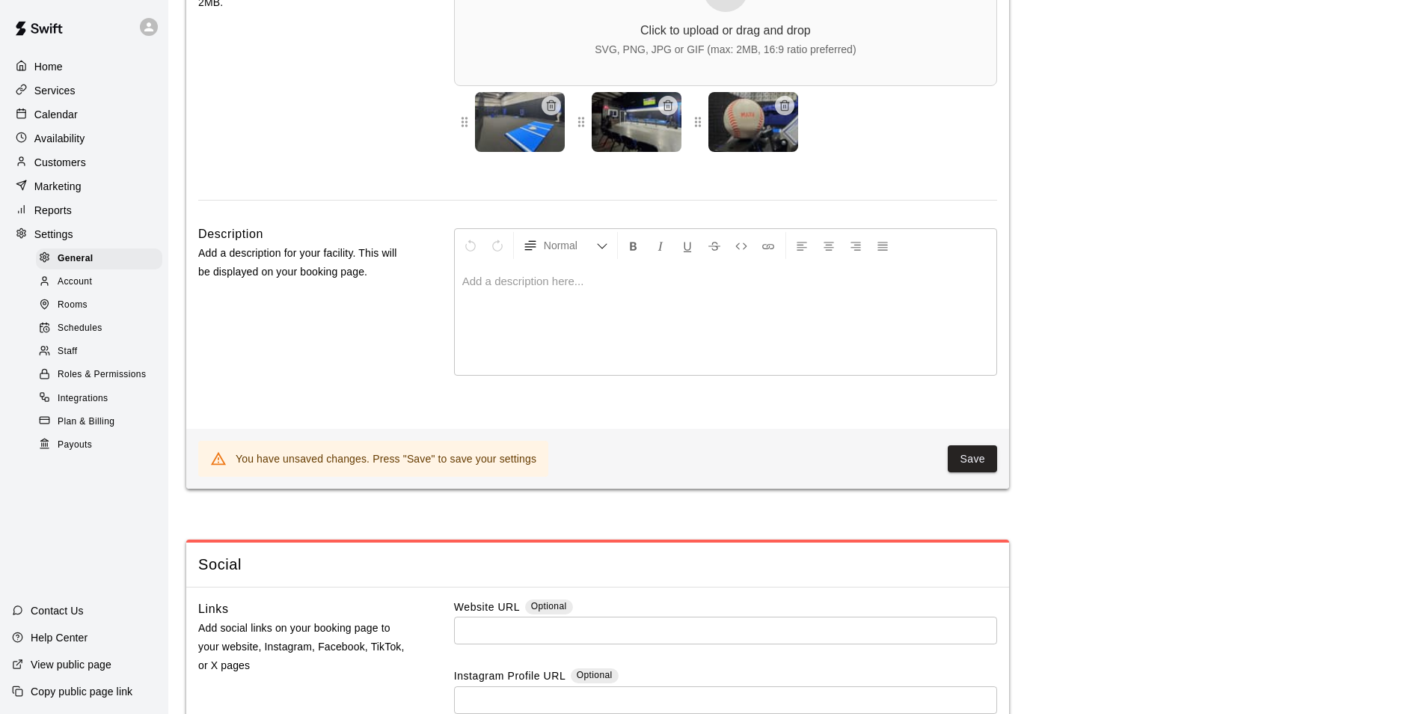
scroll to position [3720, 0]
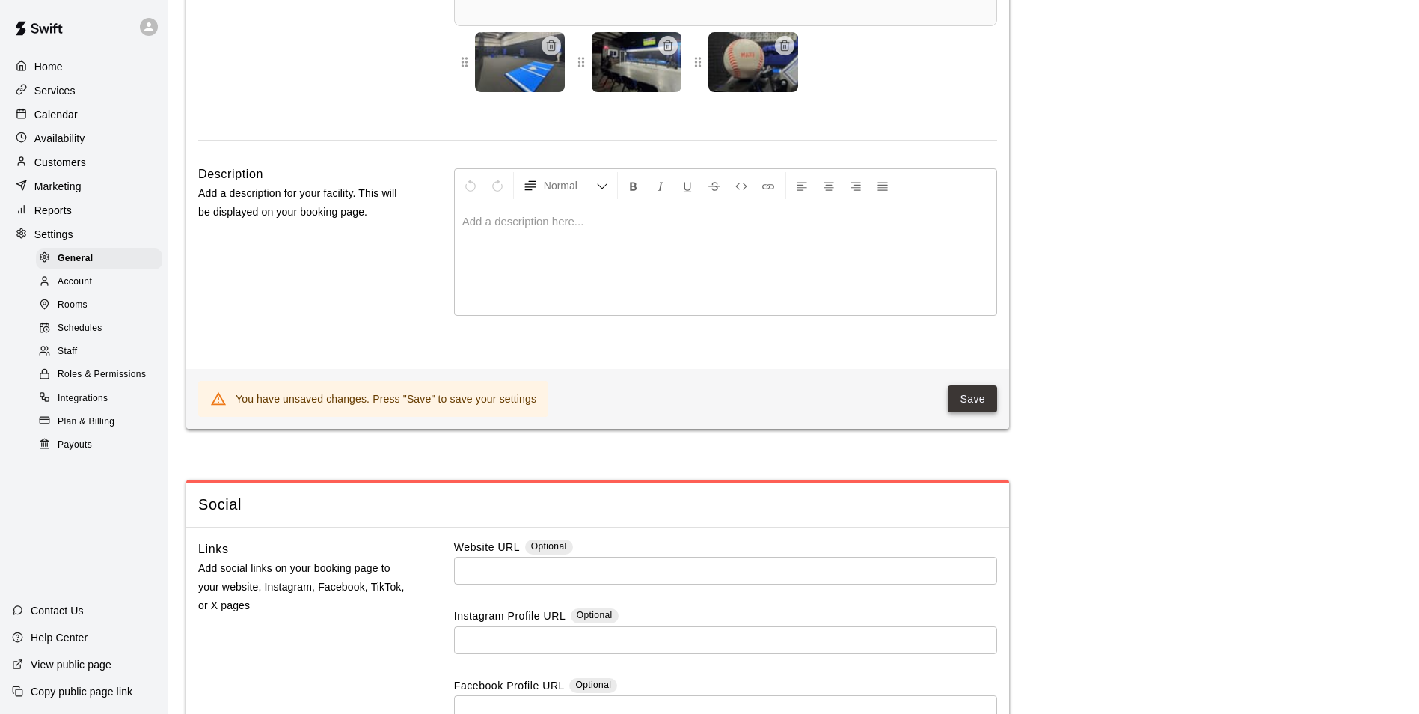
click at [981, 413] on button "Save" at bounding box center [972, 399] width 49 height 28
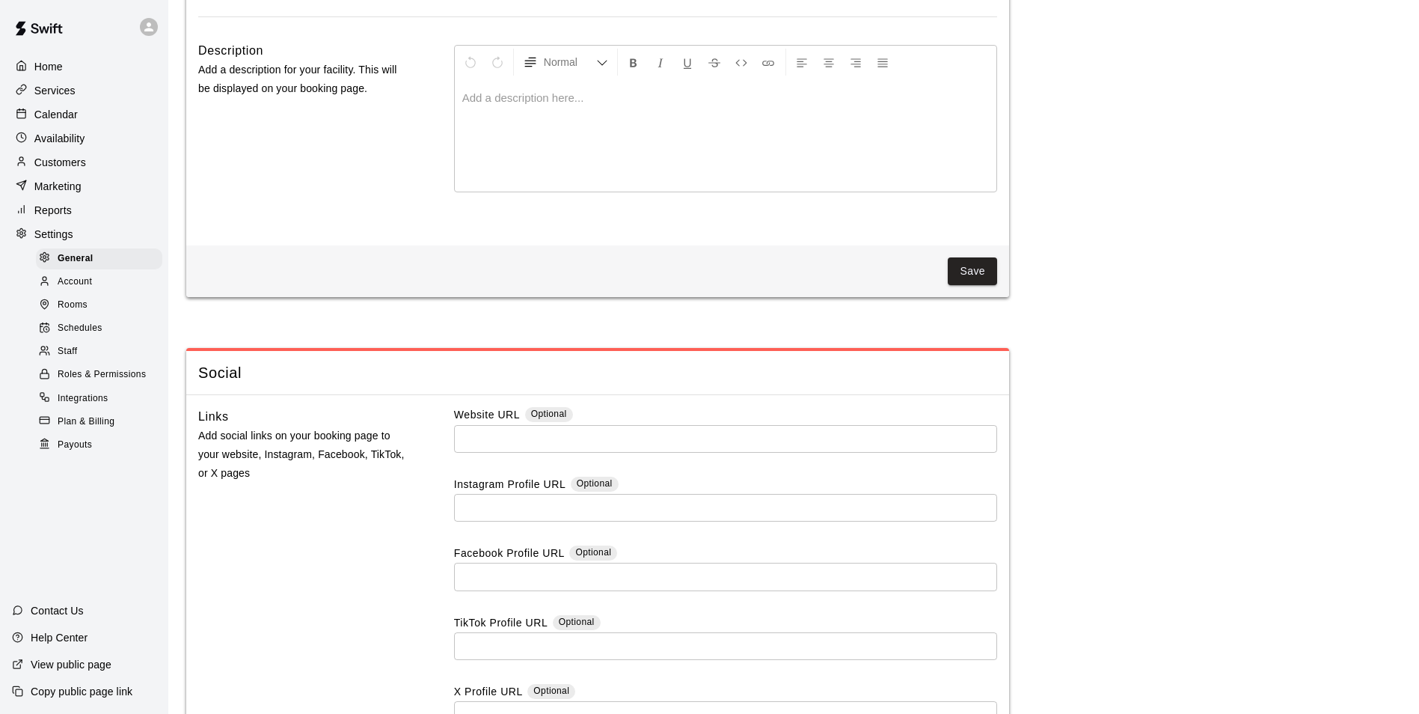
scroll to position [3945, 0]
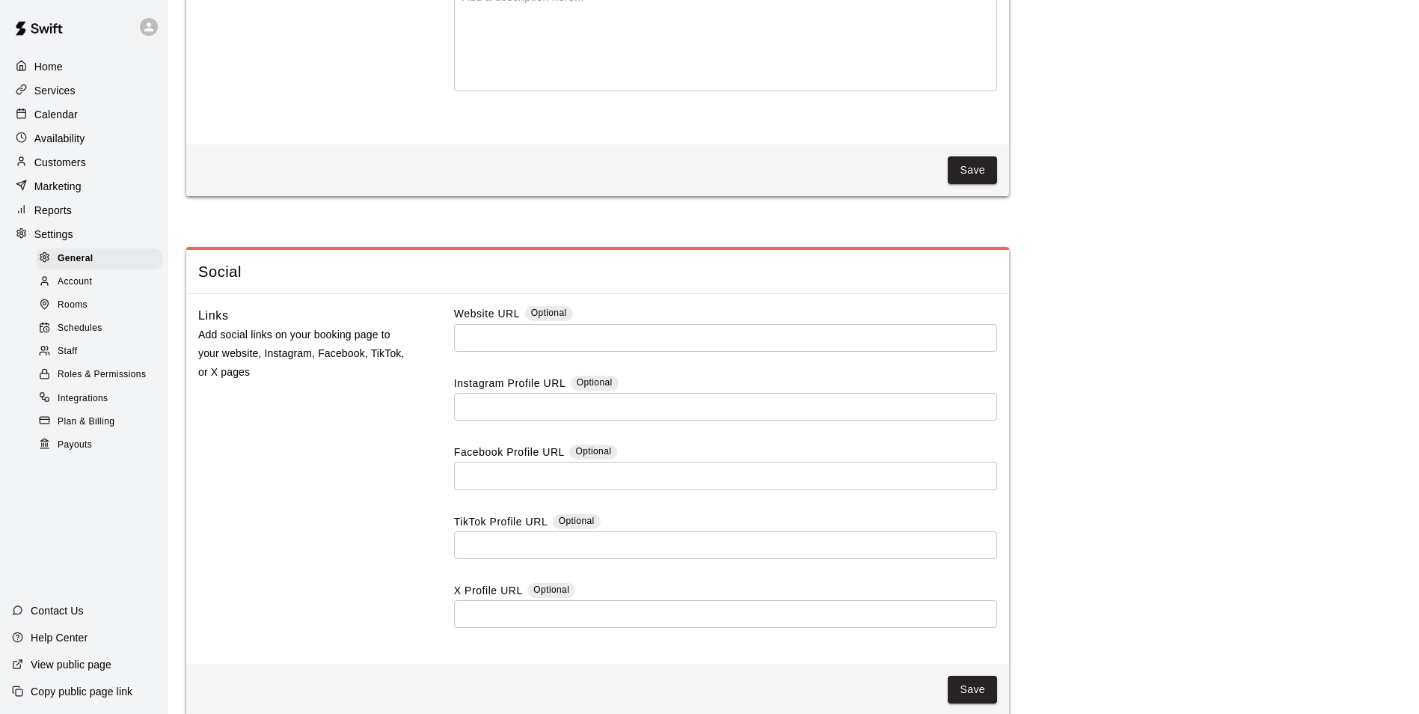
click at [601, 420] on input "text" at bounding box center [725, 407] width 543 height 28
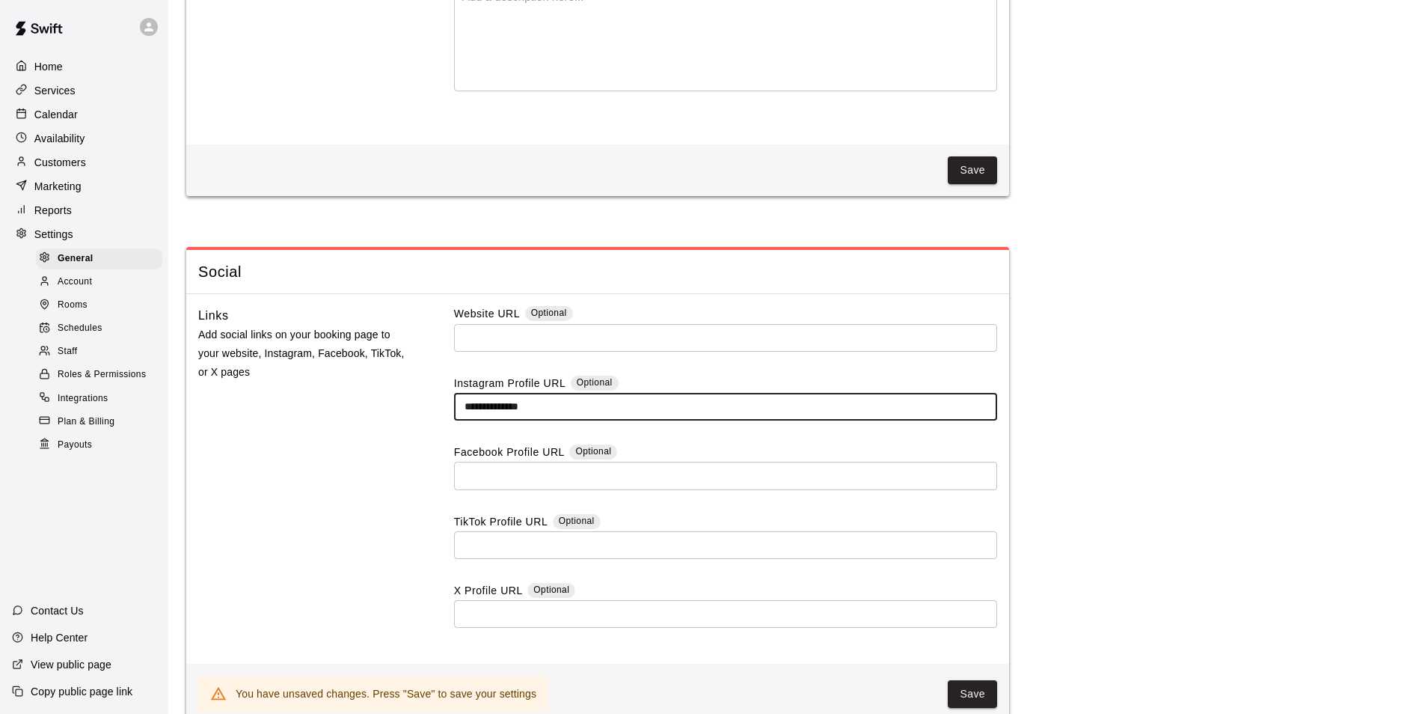
type input "**********"
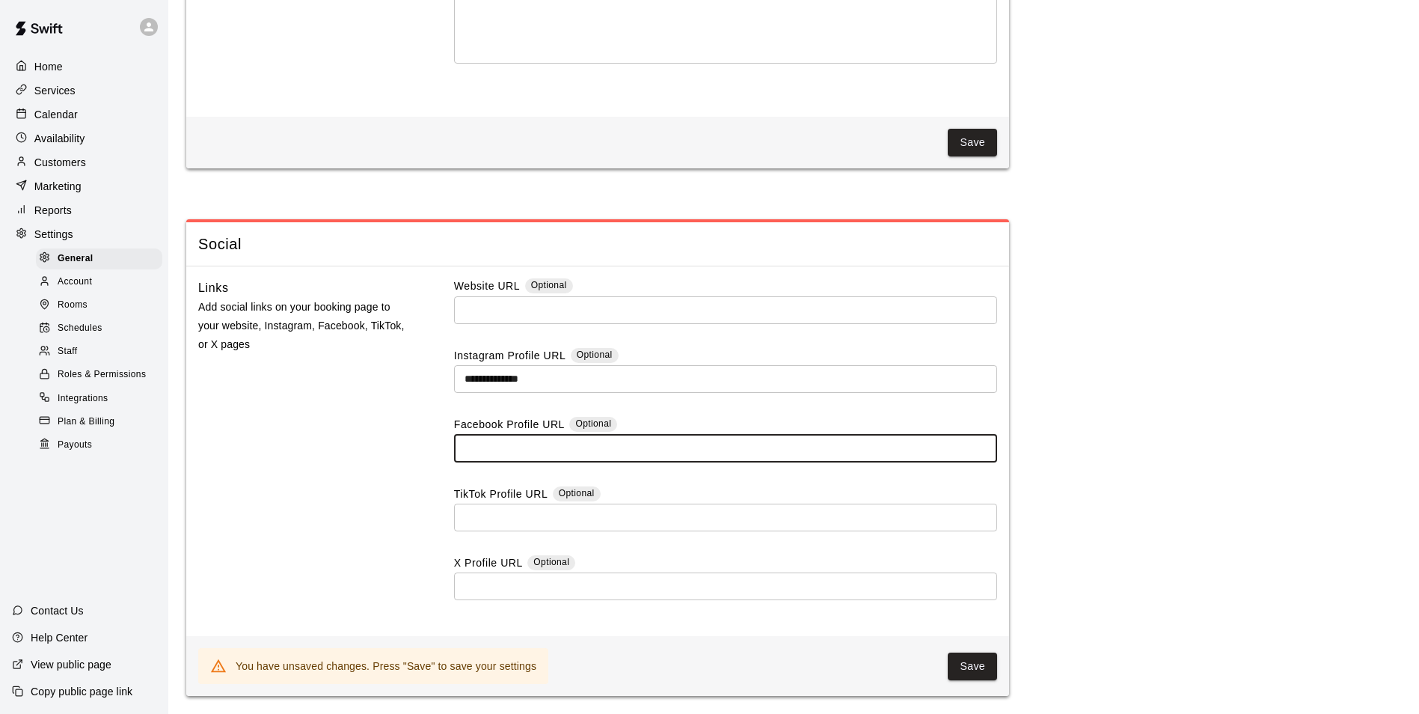
paste input "**********"
type input "**********"
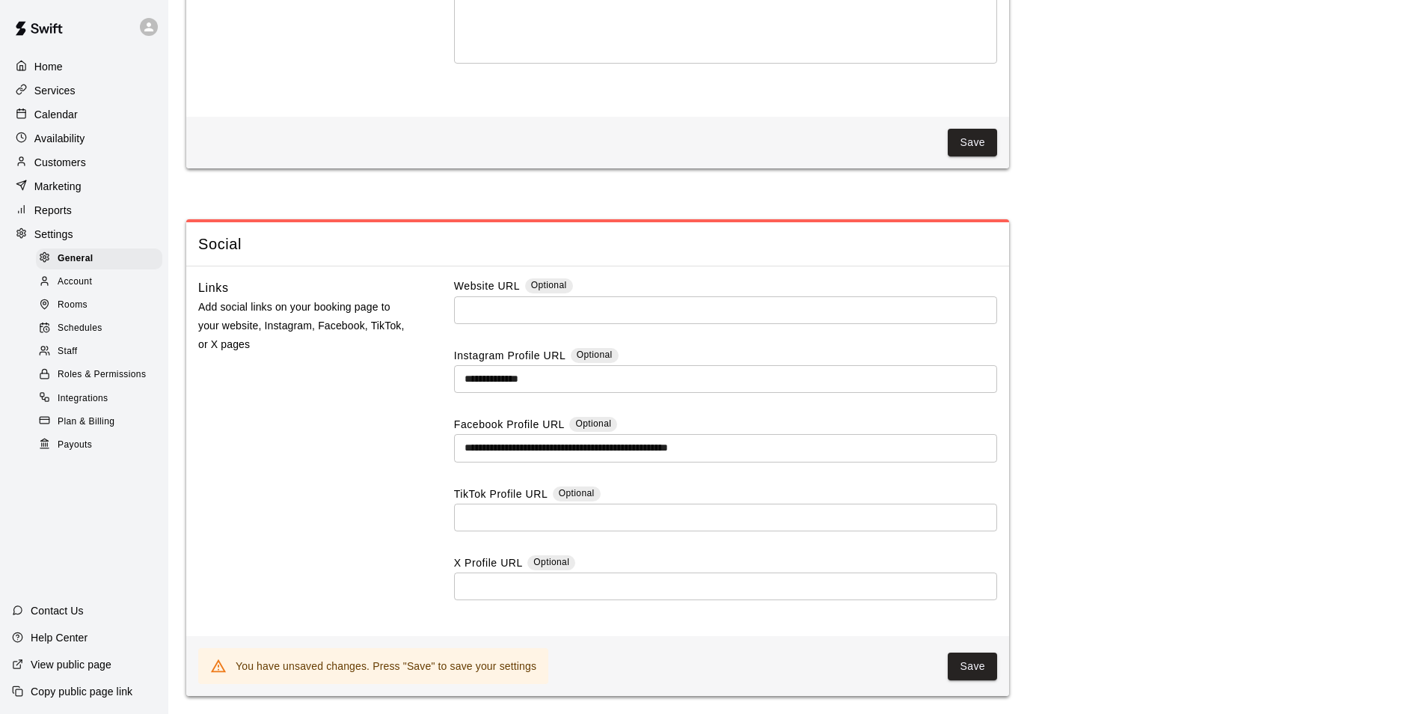
click at [975, 664] on button "Save" at bounding box center [972, 666] width 49 height 28
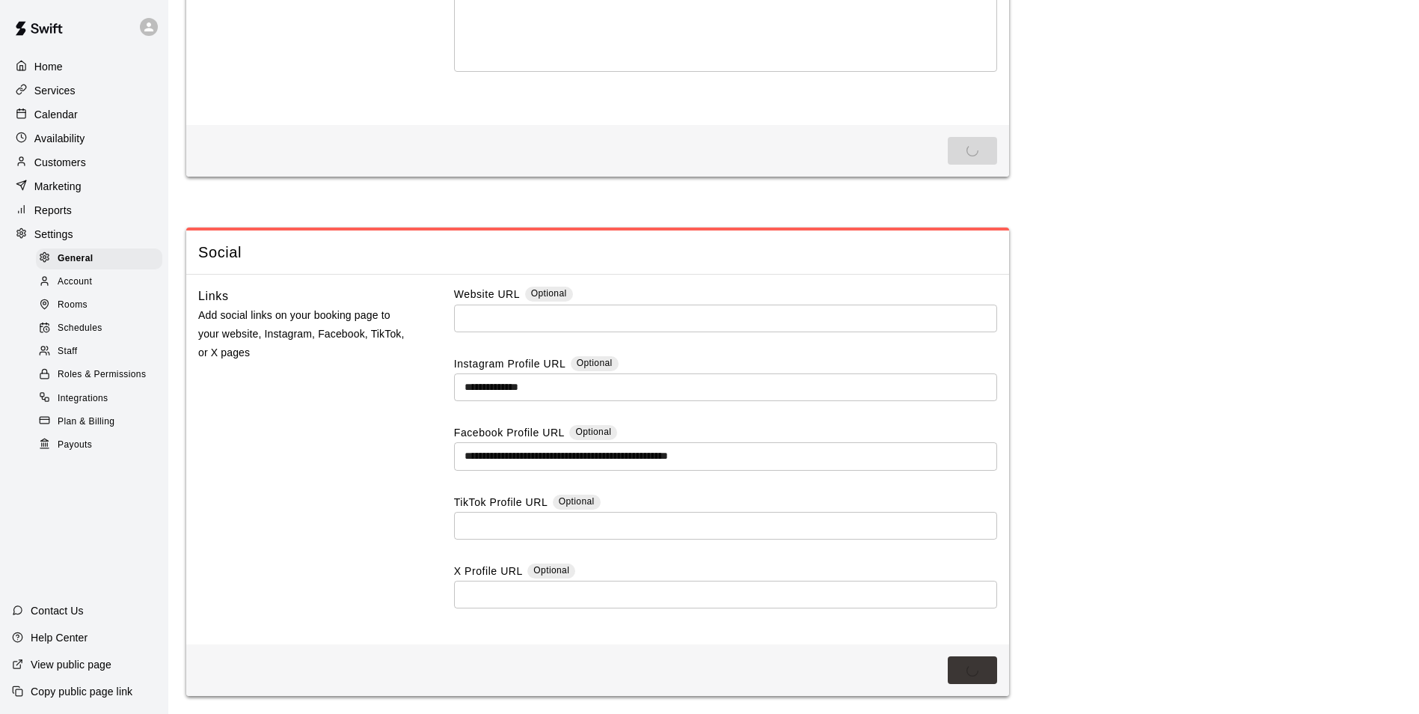
scroll to position [4004, 0]
click at [89, 667] on p "View public page" at bounding box center [71, 664] width 81 height 15
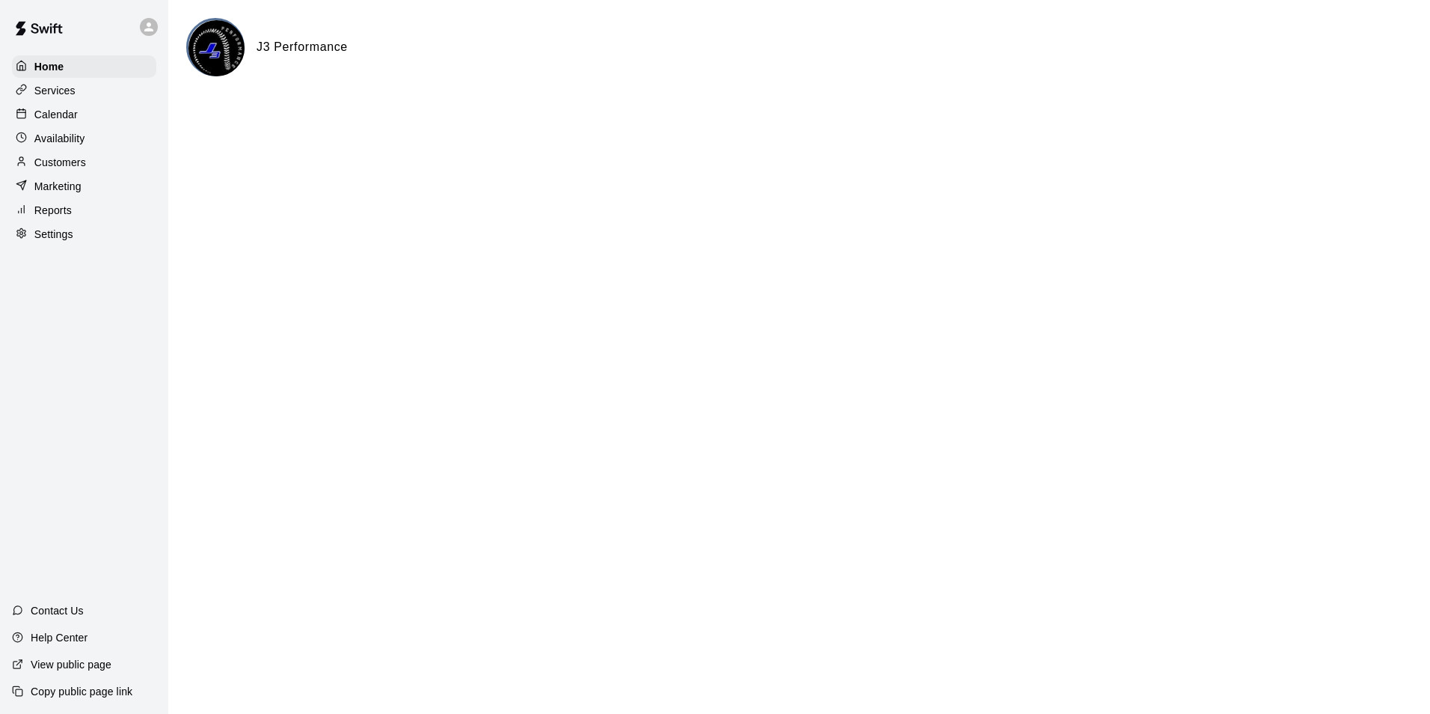
click at [91, 658] on p "View public page" at bounding box center [71, 664] width 81 height 15
click at [56, 241] on p "Settings" at bounding box center [53, 234] width 39 height 15
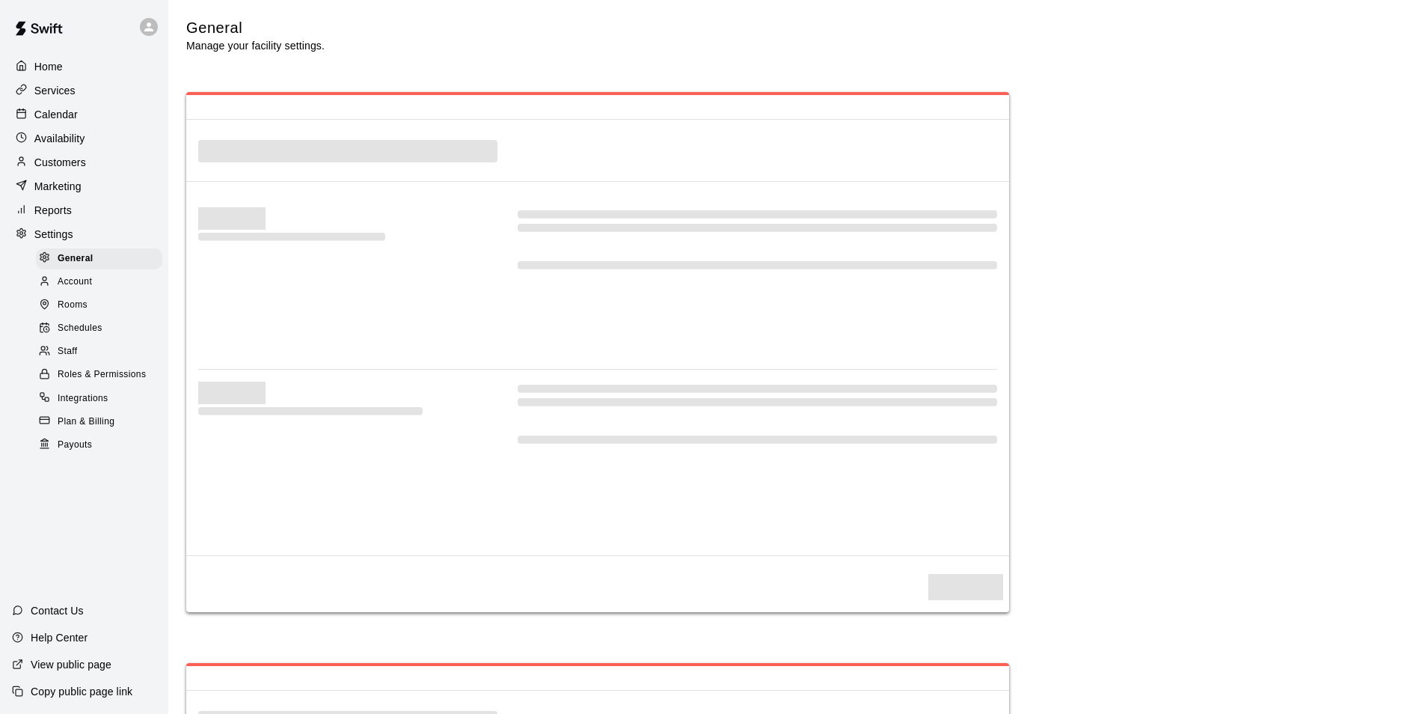
select select "**"
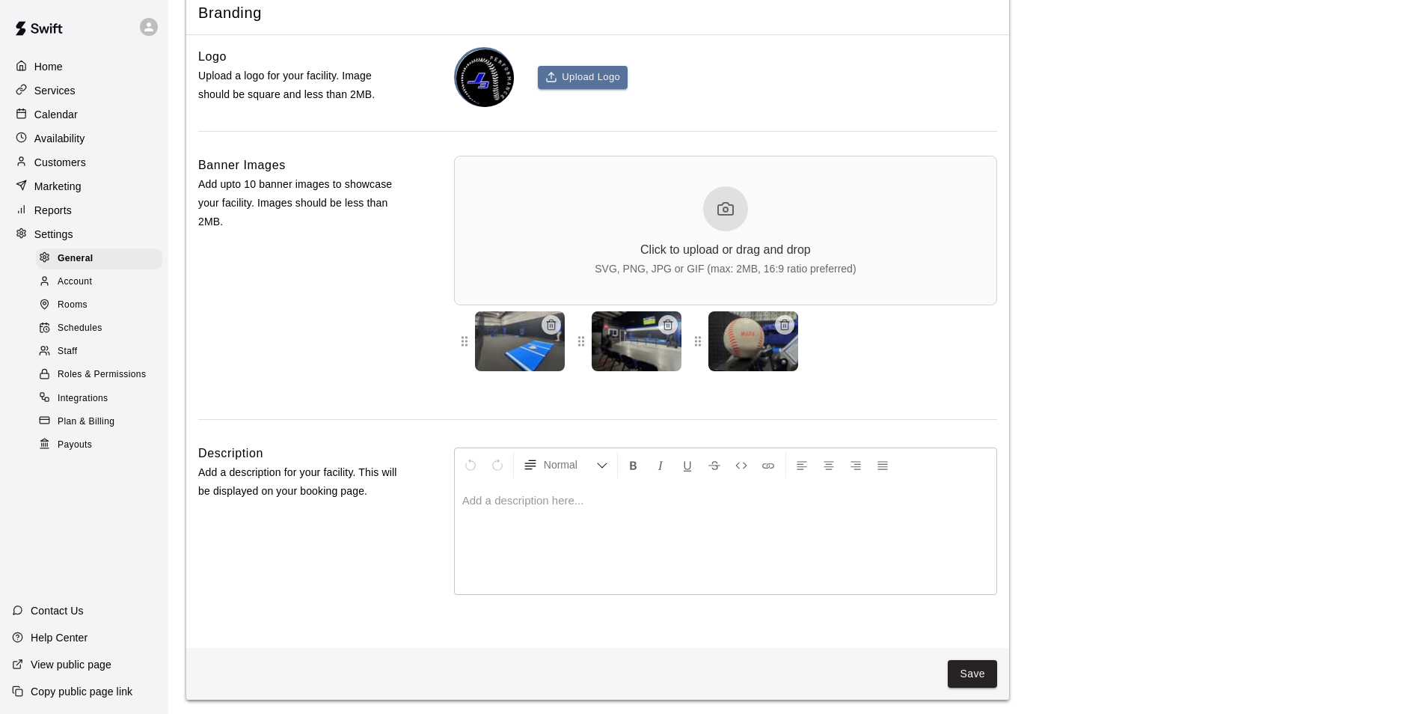
scroll to position [3815, 0]
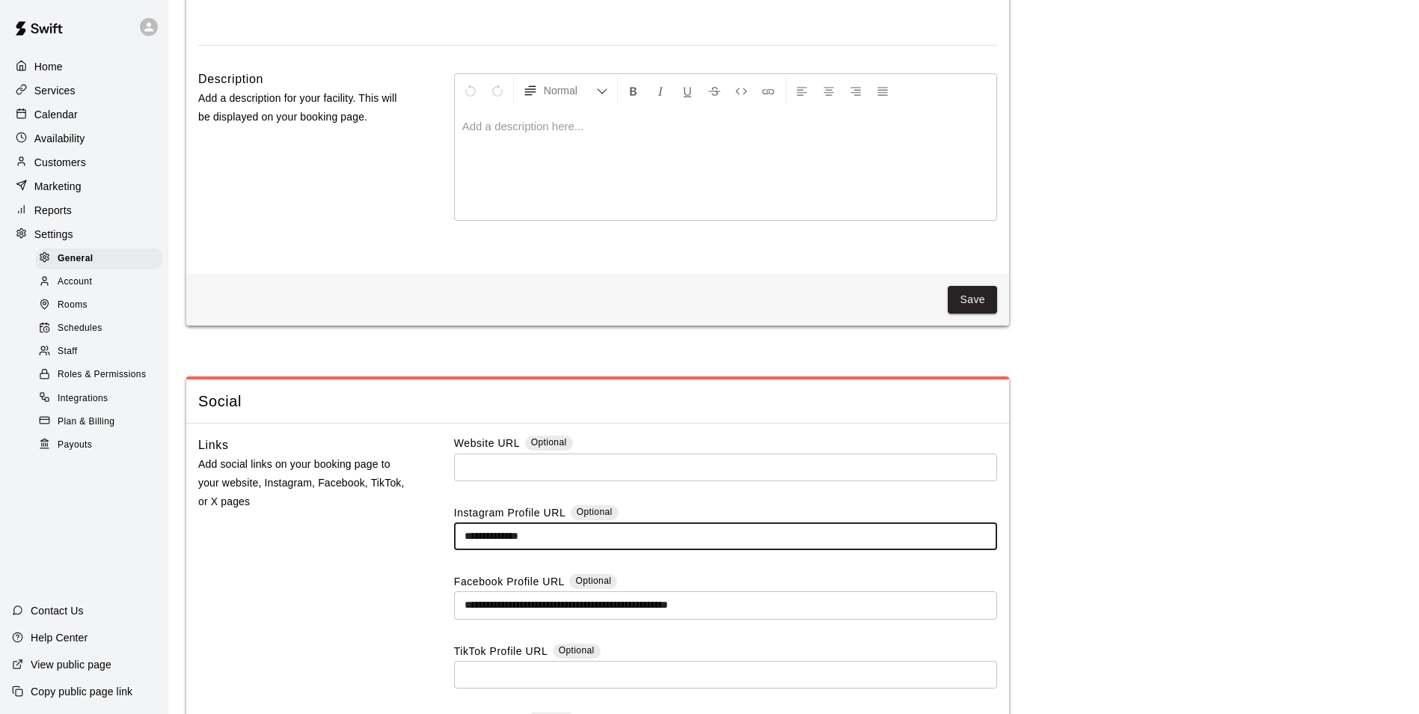
click at [592, 550] on input "**********" at bounding box center [725, 536] width 543 height 28
click at [593, 550] on input "**********" at bounding box center [725, 536] width 543 height 28
type input "**********"
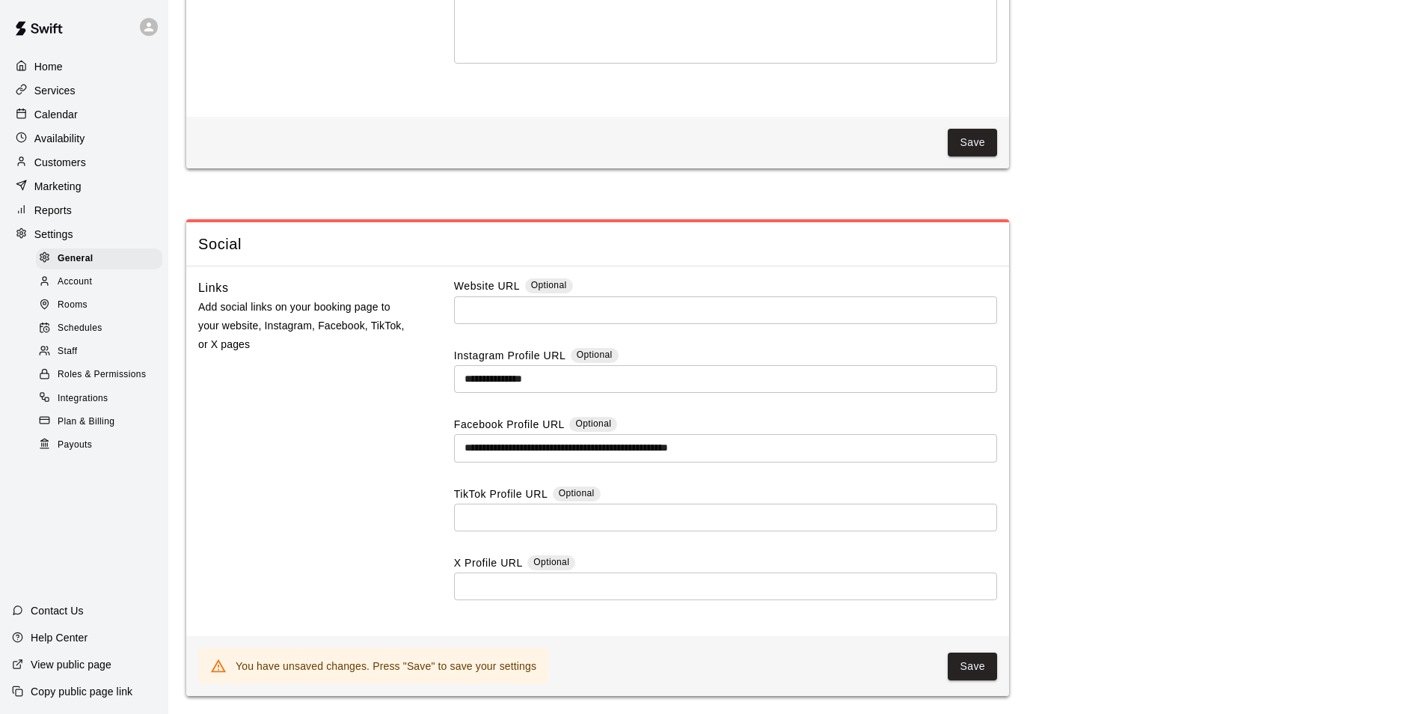
scroll to position [4013, 0]
click at [955, 668] on button "Save" at bounding box center [972, 666] width 49 height 28
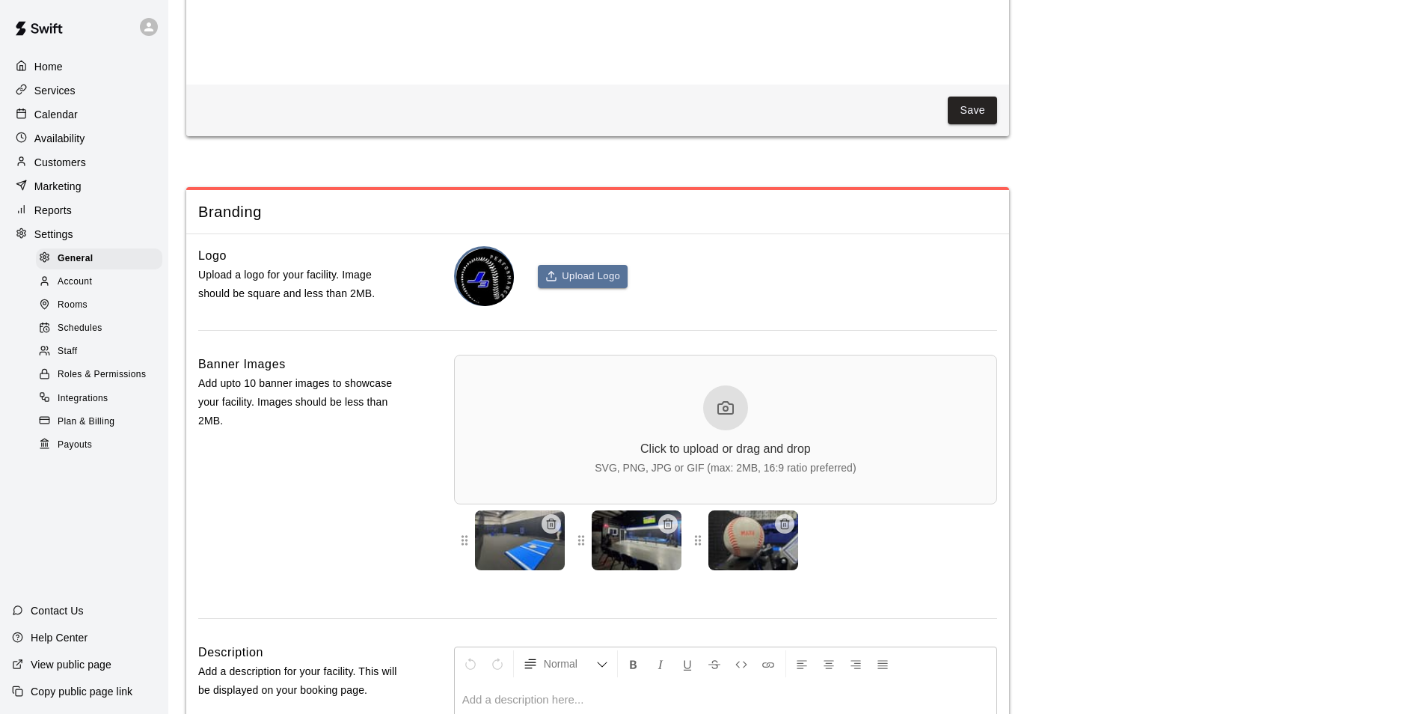
scroll to position [3182, 0]
